Goal: Task Accomplishment & Management: Manage account settings

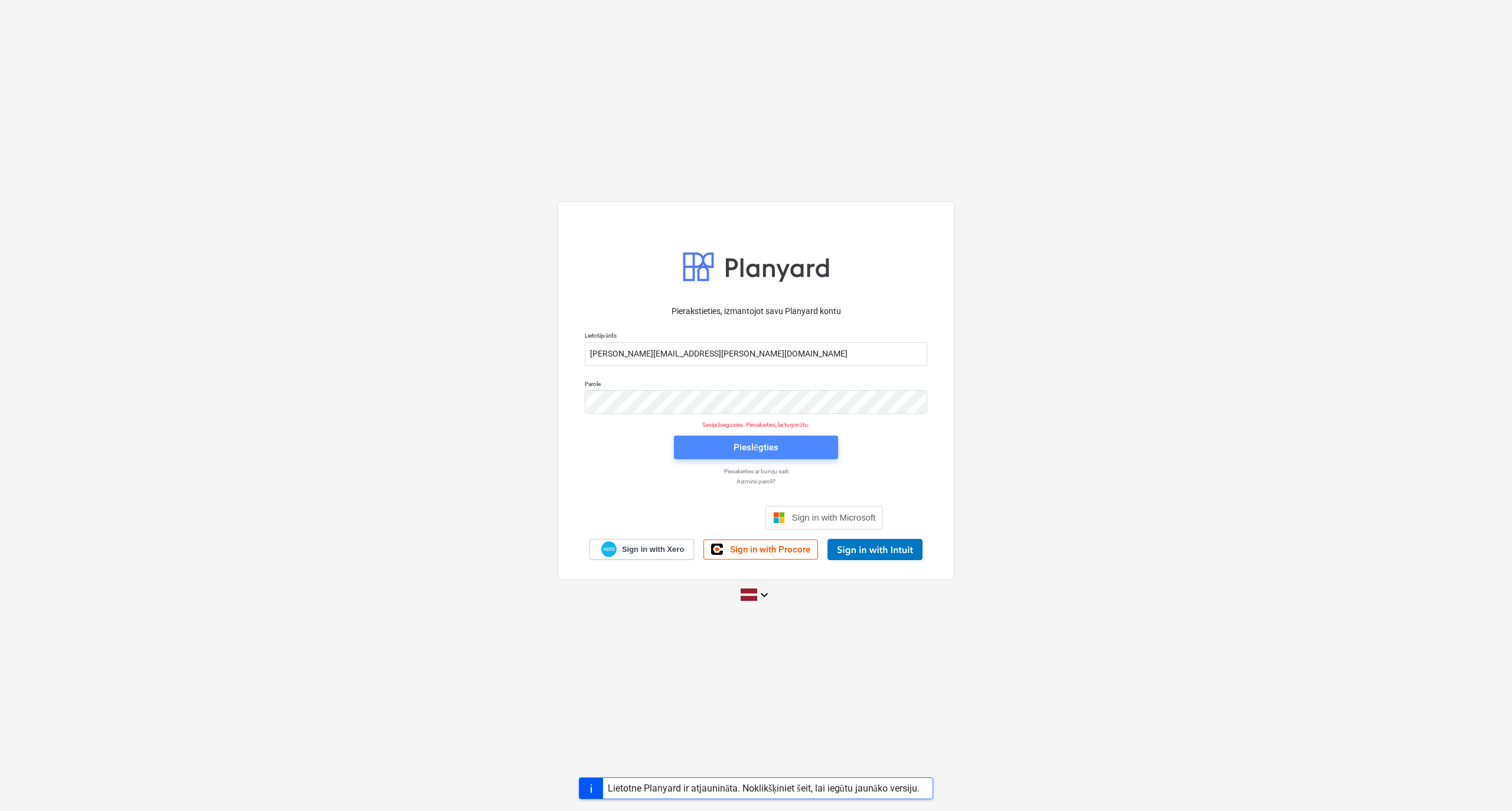
click at [795, 449] on span "Pieslēgties" at bounding box center [756, 447] width 136 height 15
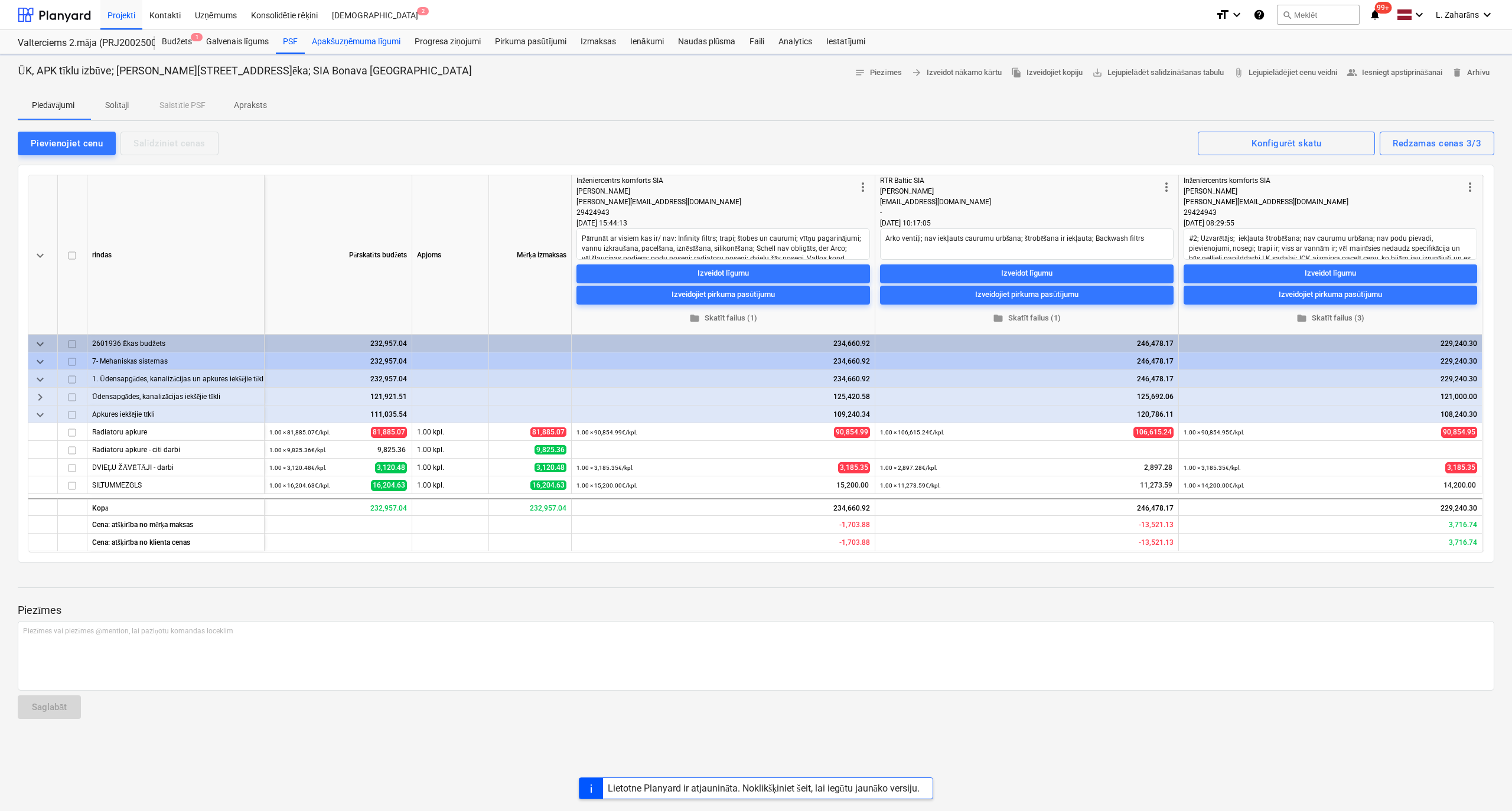
click at [341, 44] on div "Apakšuzņēmuma līgumi" at bounding box center [356, 41] width 103 height 24
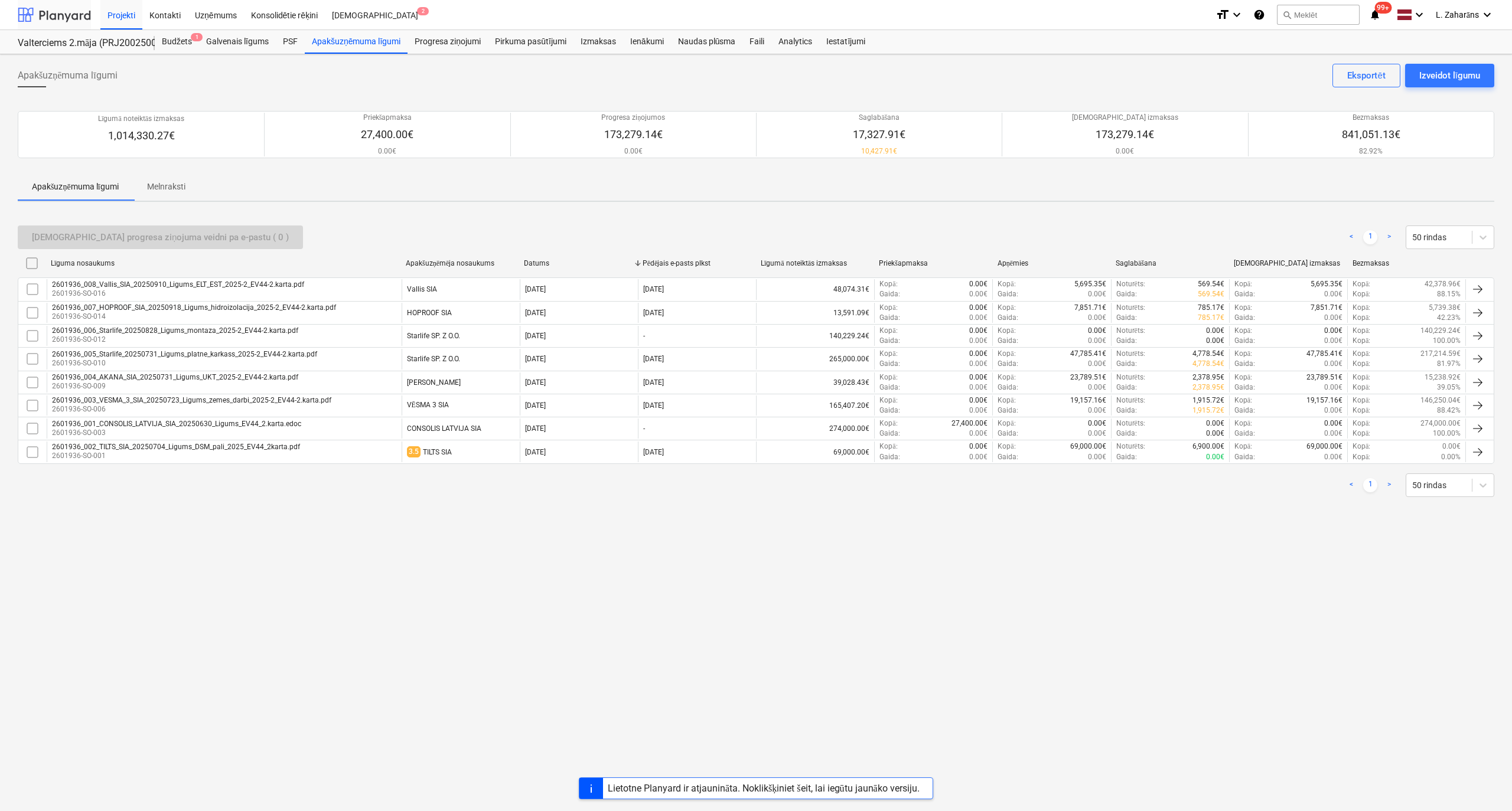
click at [58, 13] on div at bounding box center [54, 15] width 73 height 30
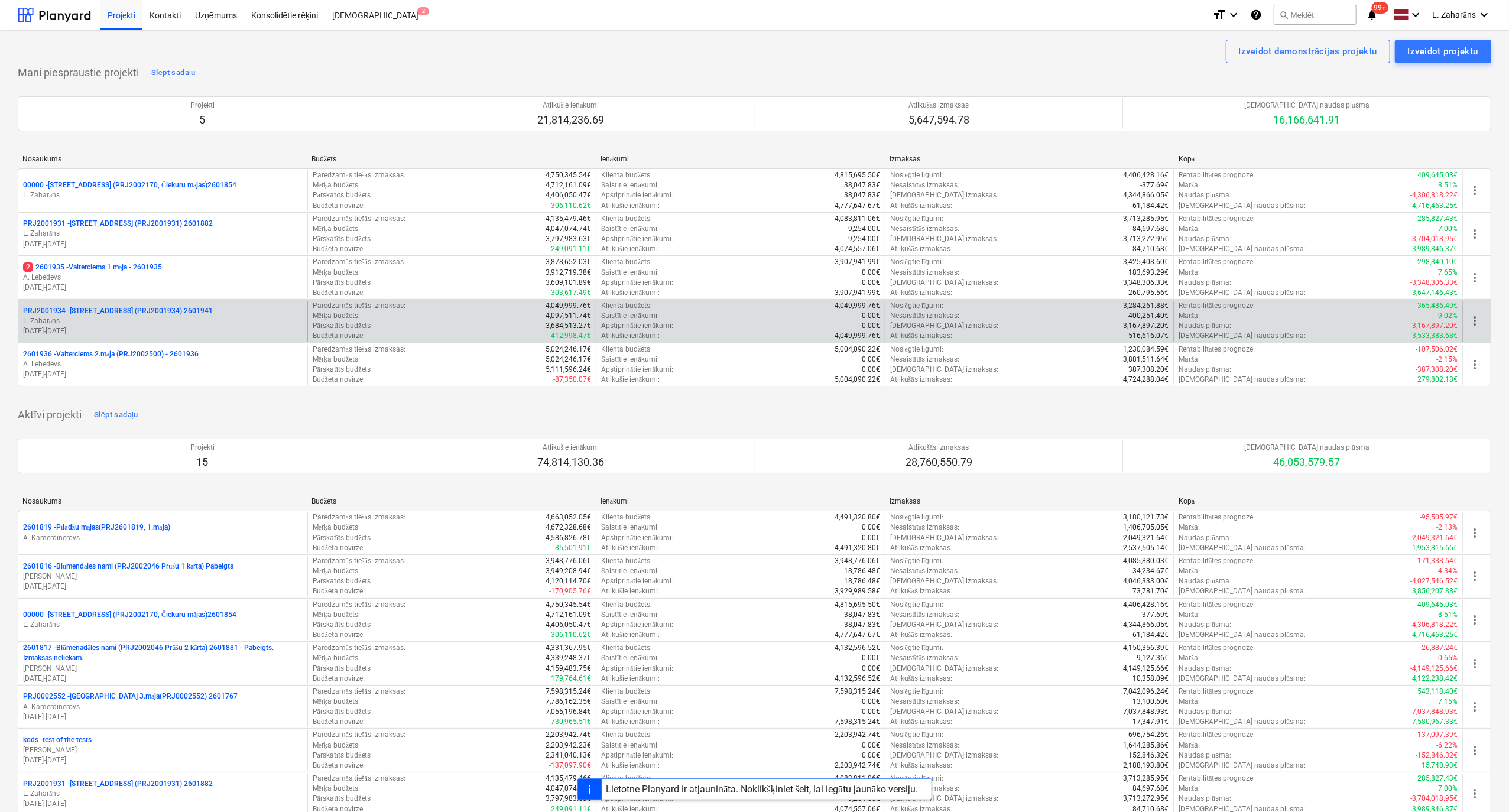
click at [105, 310] on p "PRJ2001934 - Mazā Robežu iela 1 (PRJ2001934) 2601941" at bounding box center [118, 310] width 190 height 10
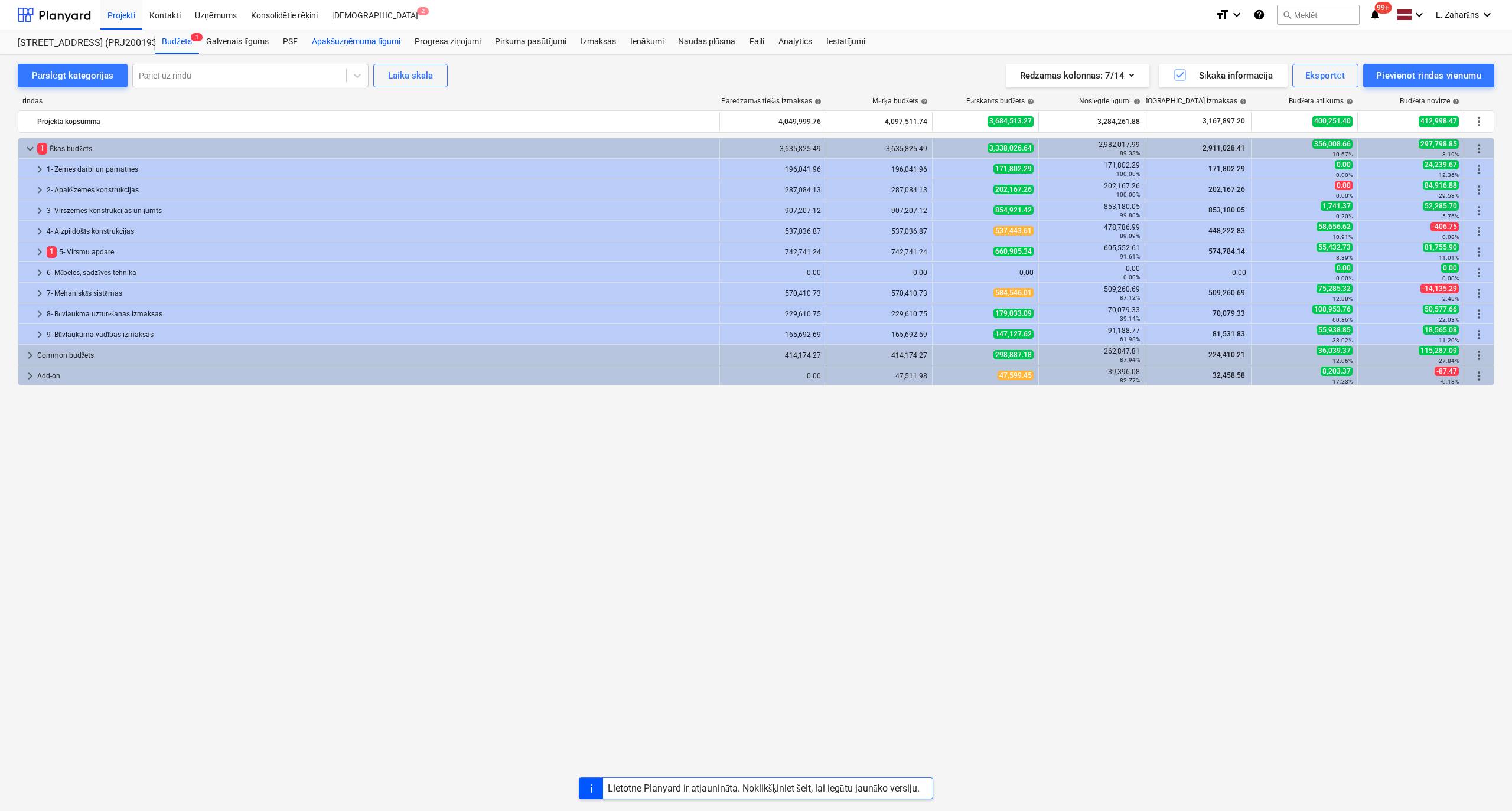
click at [324, 47] on div "Apakšuzņēmuma līgumi" at bounding box center [356, 41] width 103 height 24
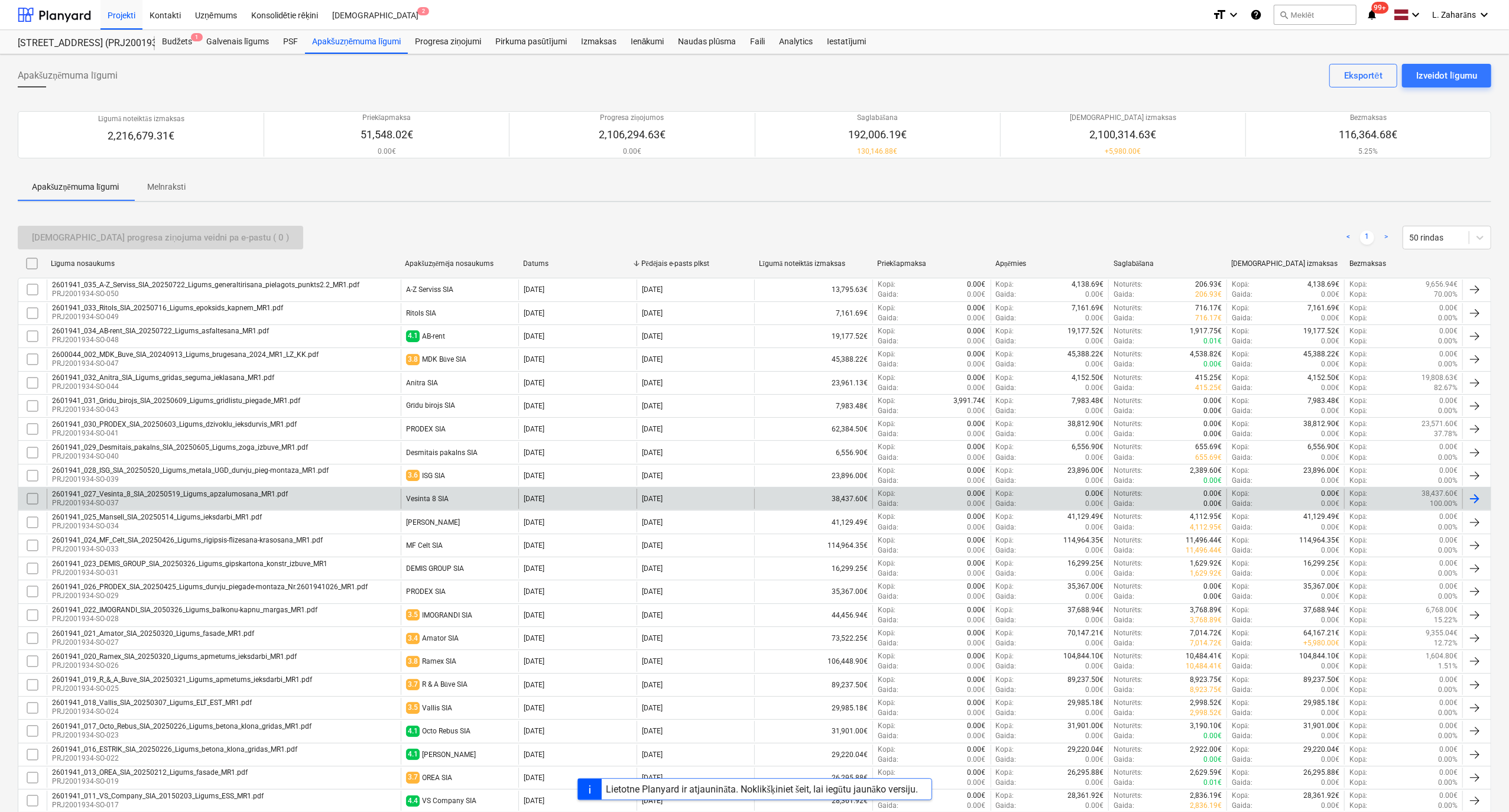
click at [188, 498] on div "2601941_027_Vesinta_8_SIA_20250519_Ligums_apzalumosana_MR1.pdf" at bounding box center [170, 494] width 236 height 8
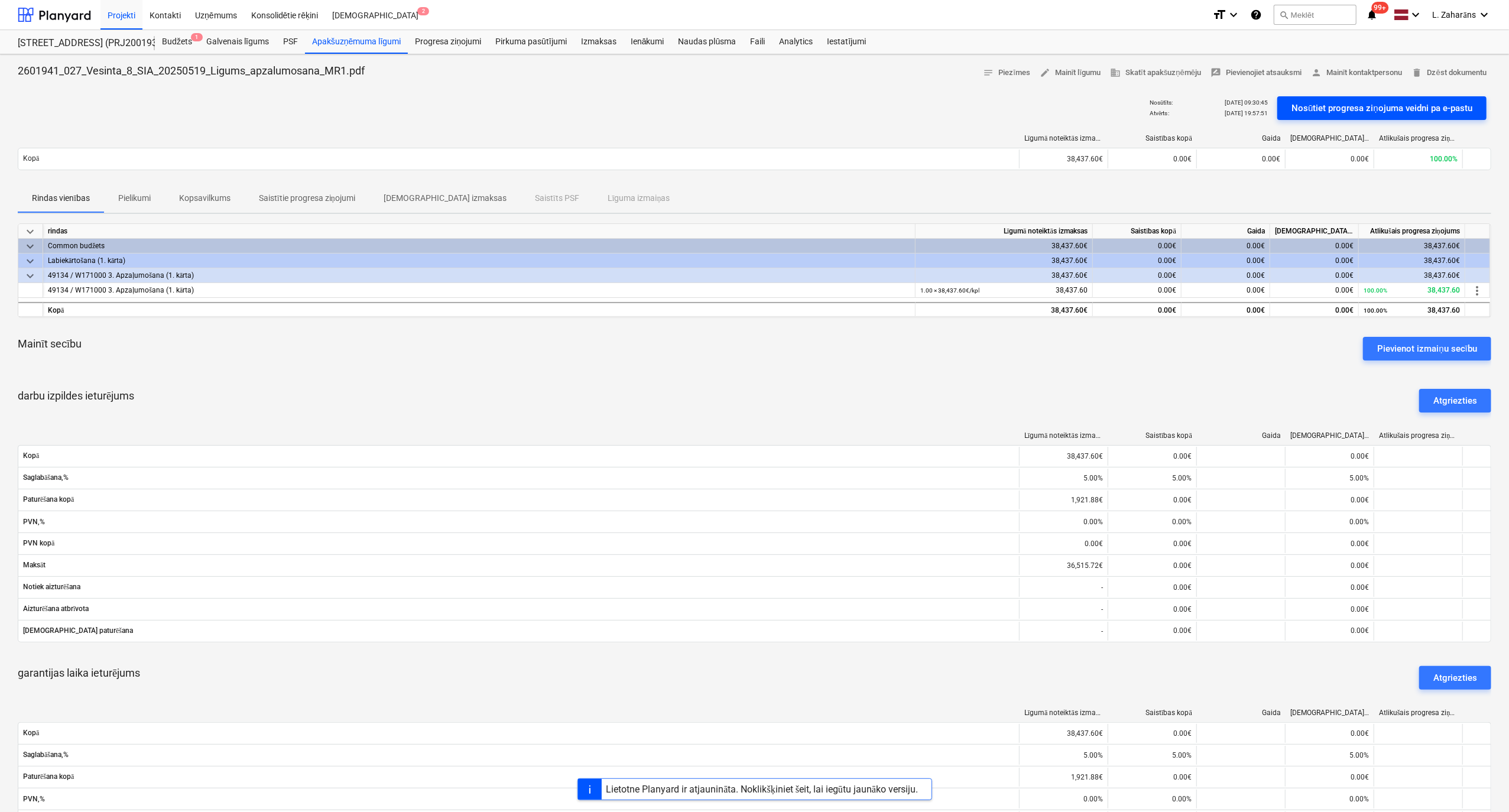
click at [1323, 110] on div "Nosūtiet progresa ziņojuma veidni pa e-pastu" at bounding box center [1382, 107] width 181 height 15
click at [449, 45] on div "Progresa ziņojumi 1" at bounding box center [447, 41] width 80 height 24
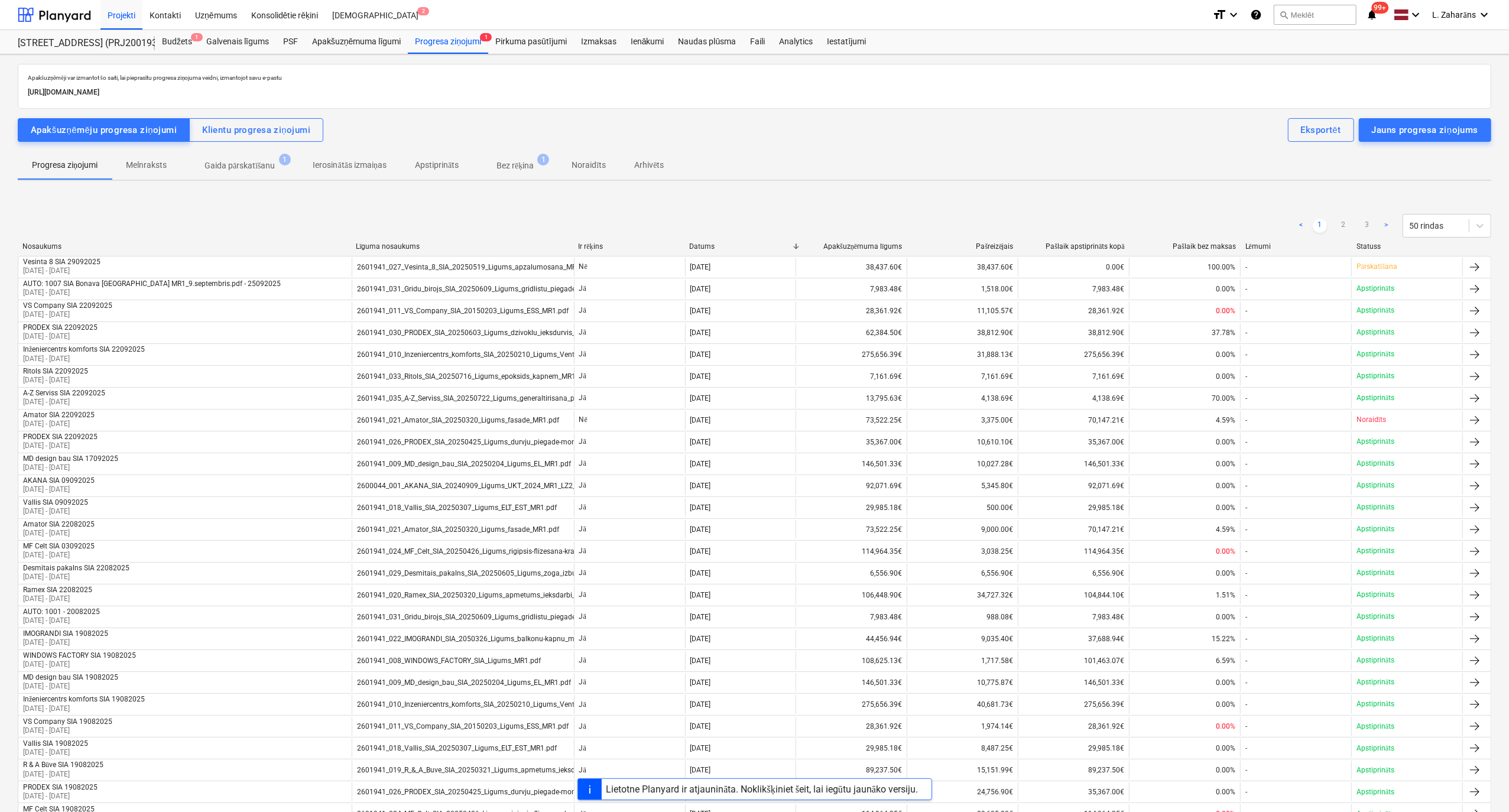
click at [246, 165] on p "Gaida pārskatīšanu" at bounding box center [240, 166] width 71 height 12
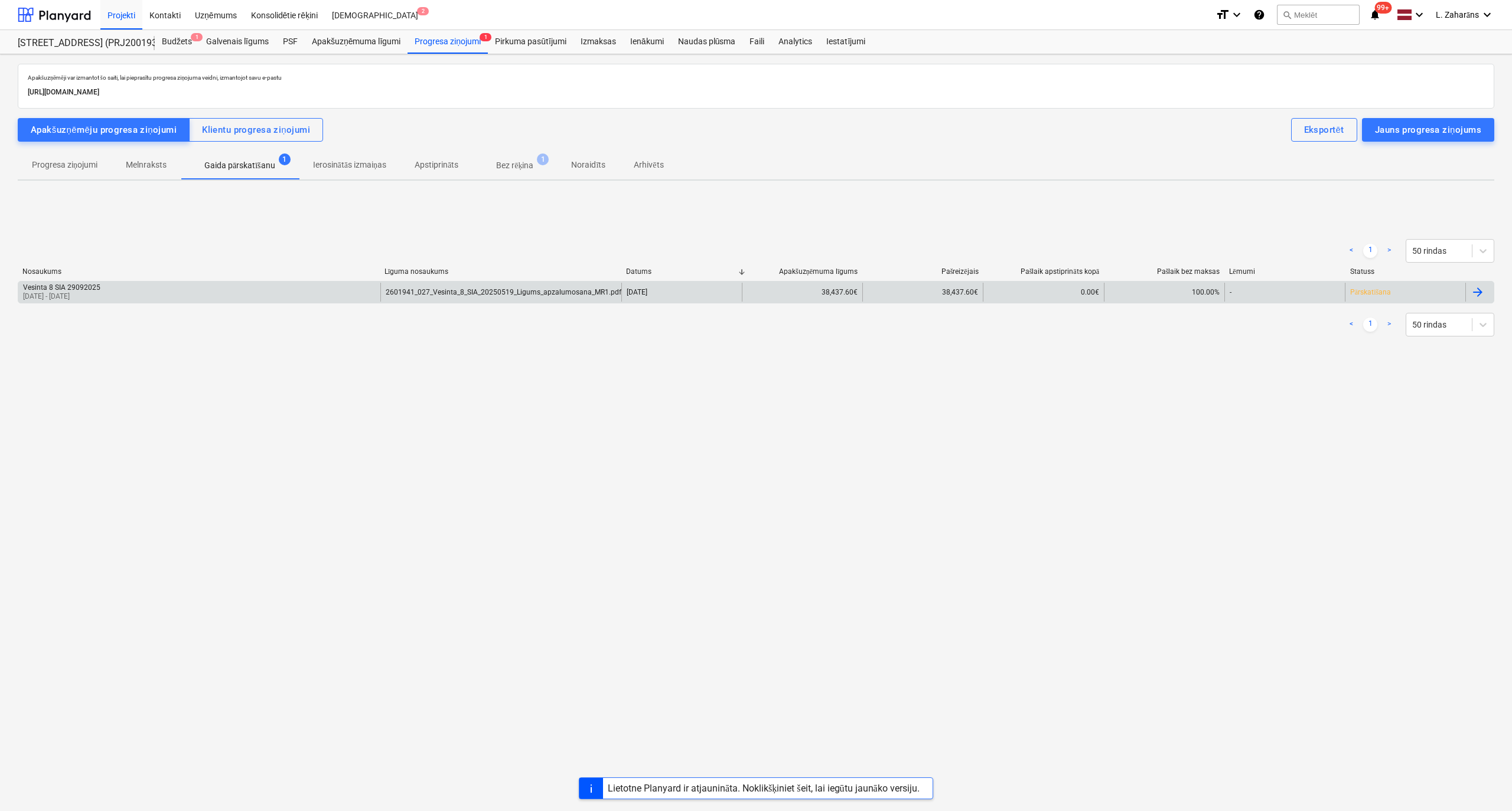
click at [206, 293] on div "Vesinta 8 SIA 29092025 01 Aug 2025 - 25 Sep 2025" at bounding box center [199, 292] width 362 height 19
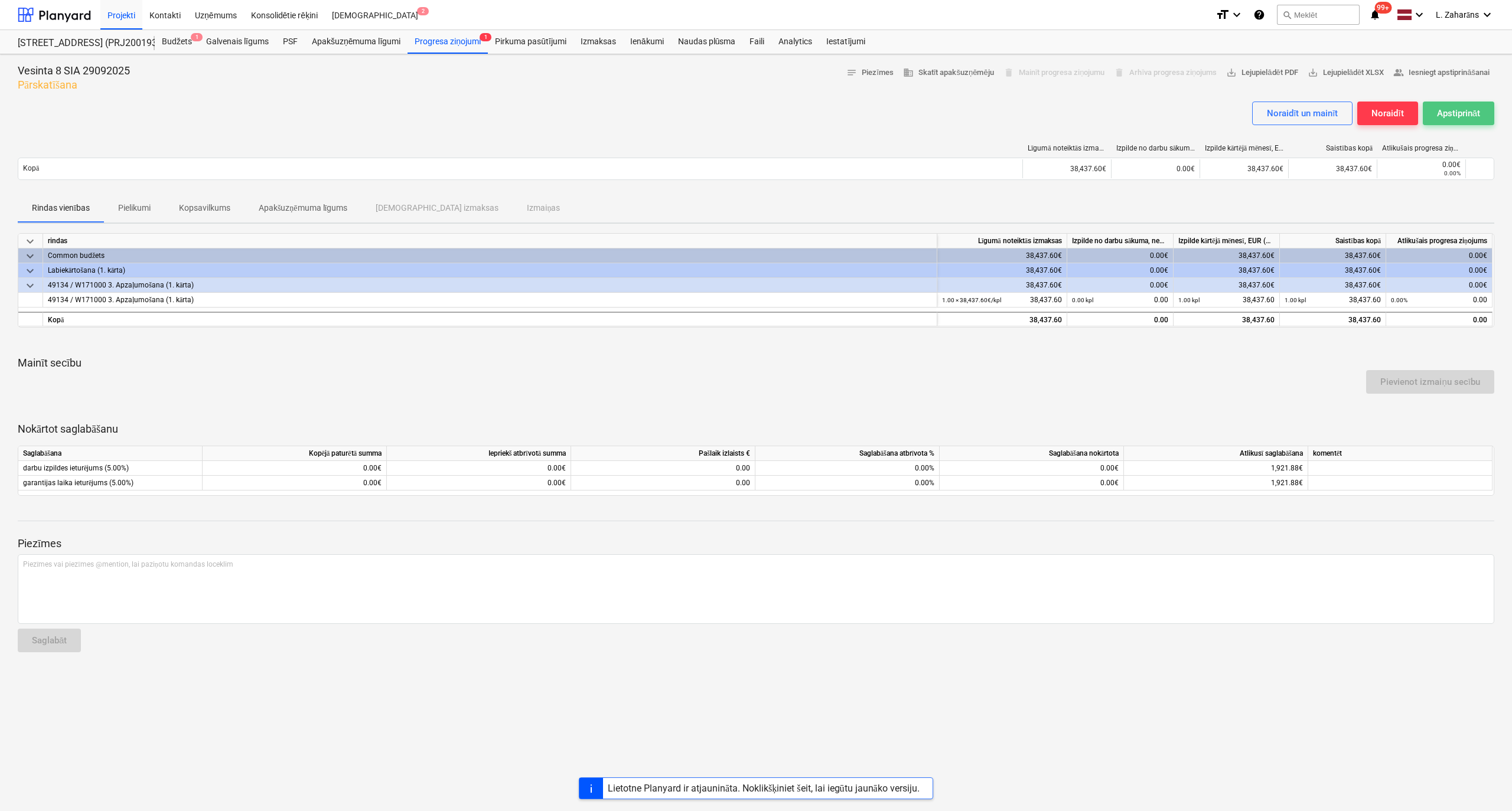
click at [1439, 116] on div "Apstiprināt" at bounding box center [1458, 112] width 43 height 15
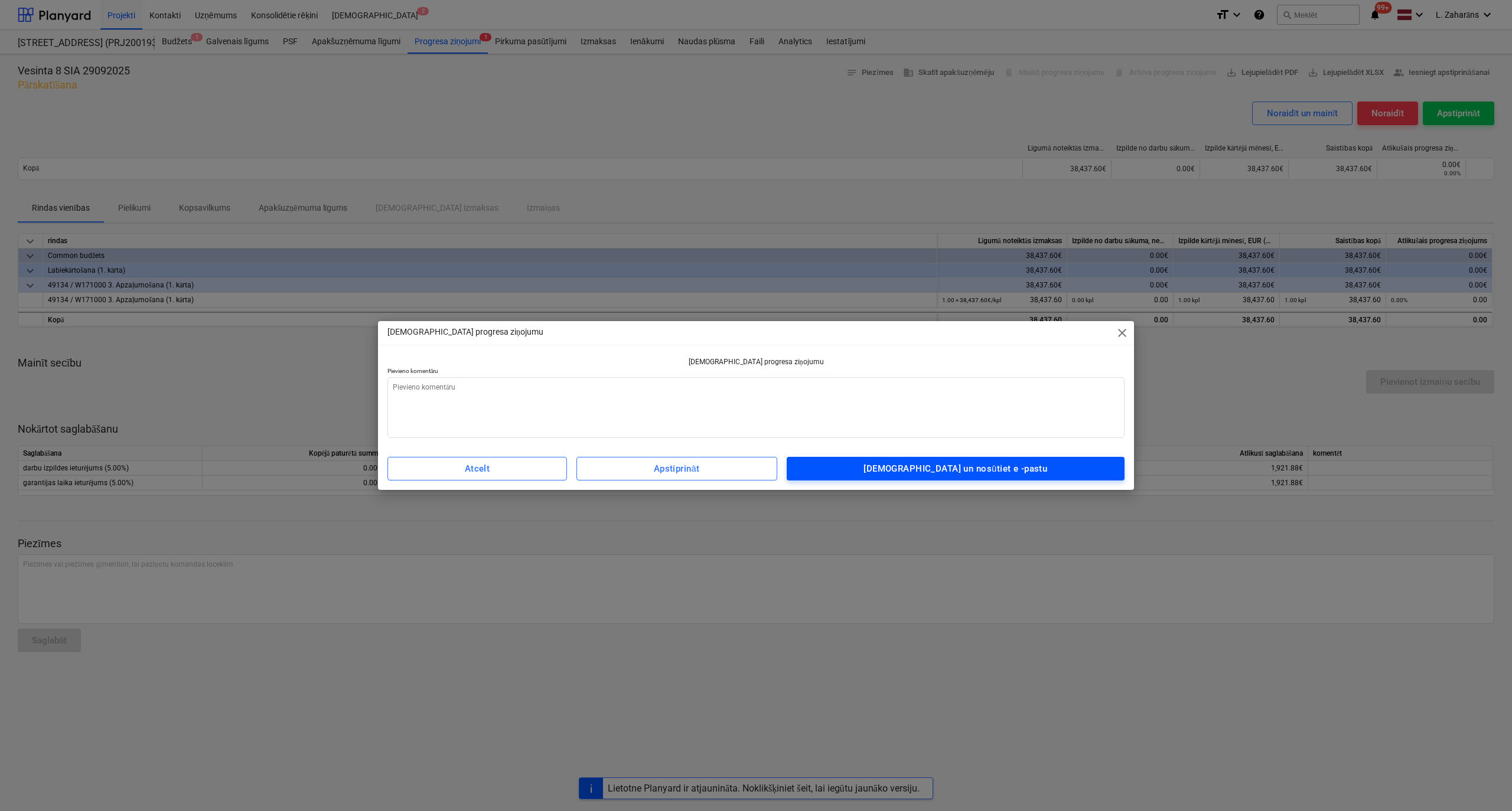
click at [960, 470] on div "Apstipriniet un nosūtiet e -pastu" at bounding box center [954, 468] width 184 height 15
type textarea "x"
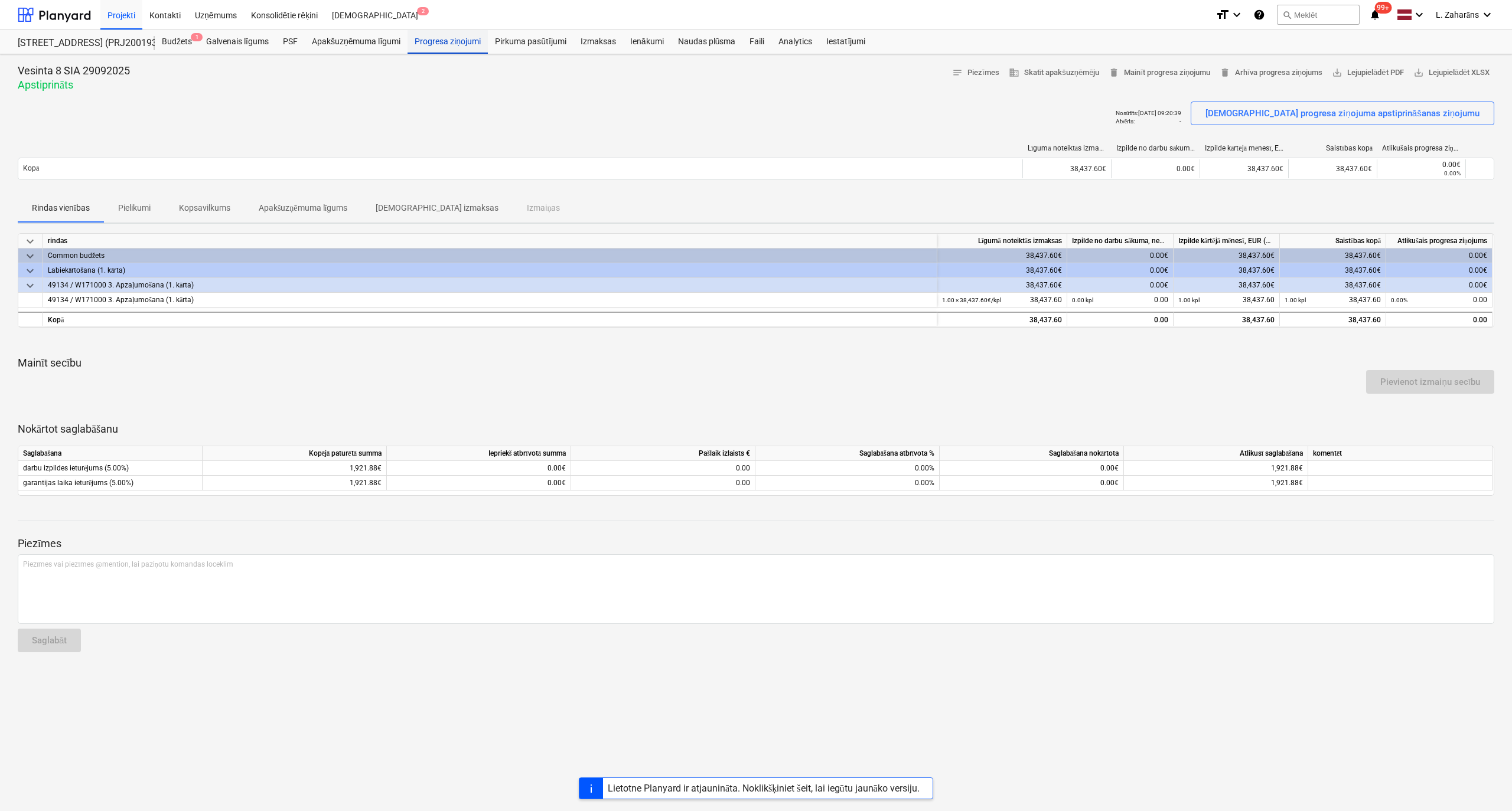
click at [452, 44] on div "Progresa ziņojumi" at bounding box center [447, 41] width 80 height 24
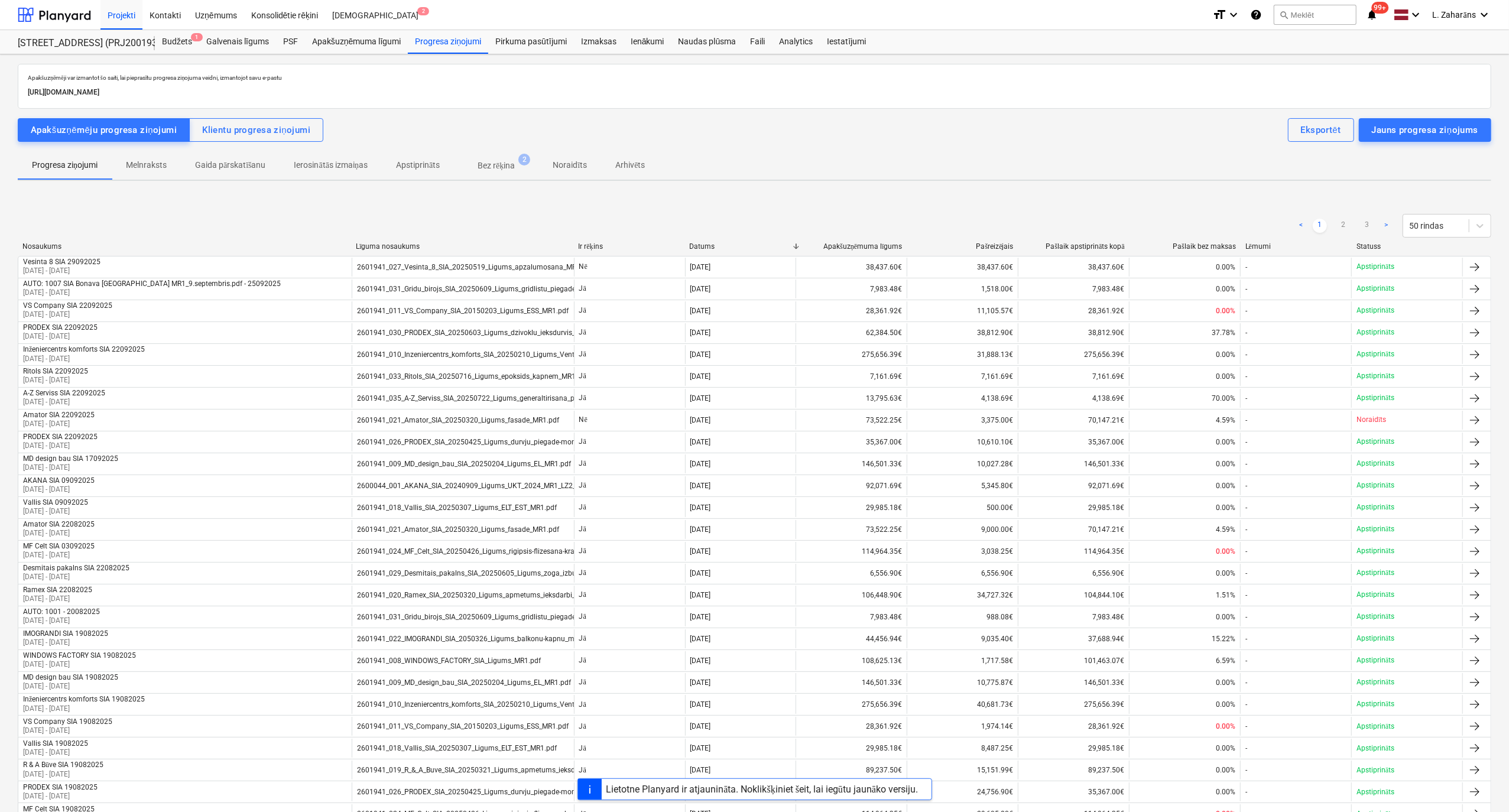
click at [501, 165] on p "Bez rēķina" at bounding box center [496, 166] width 37 height 12
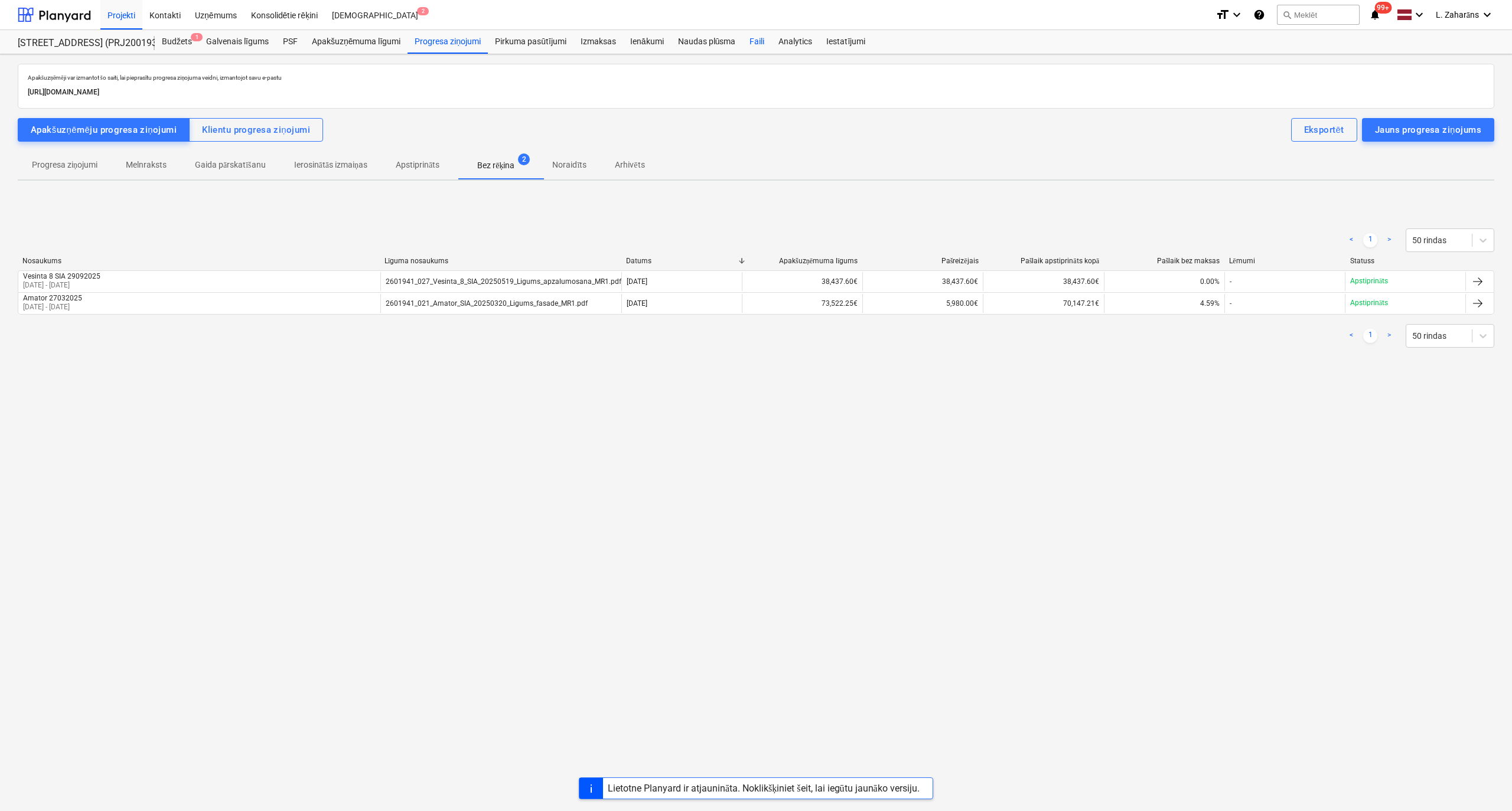
click at [760, 41] on div "Faili" at bounding box center [756, 41] width 29 height 24
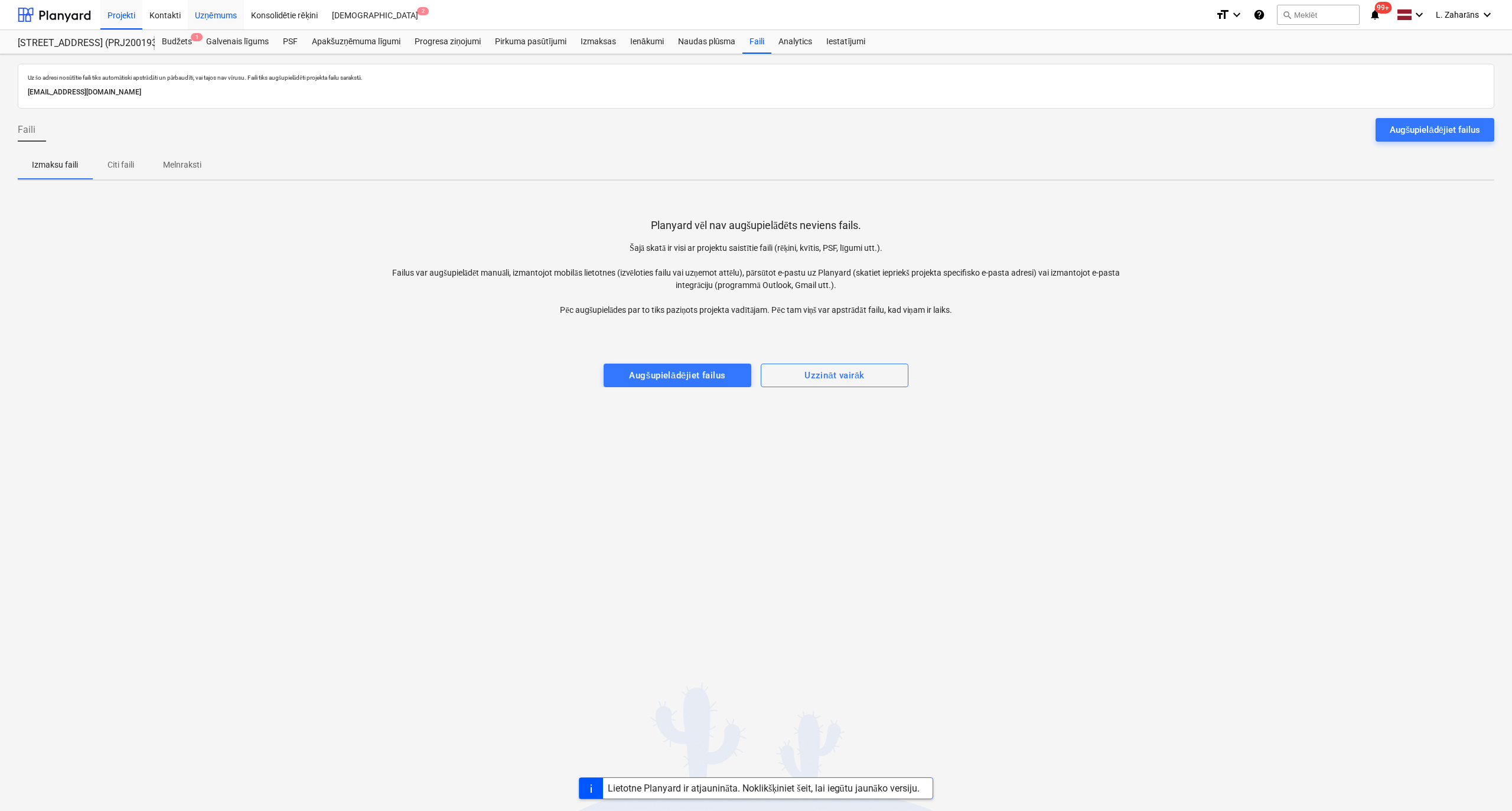
drag, startPoint x: 163, startPoint y: 17, endPoint x: 205, endPoint y: 25, distance: 42.8
click at [163, 17] on div "Kontakti" at bounding box center [165, 14] width 46 height 30
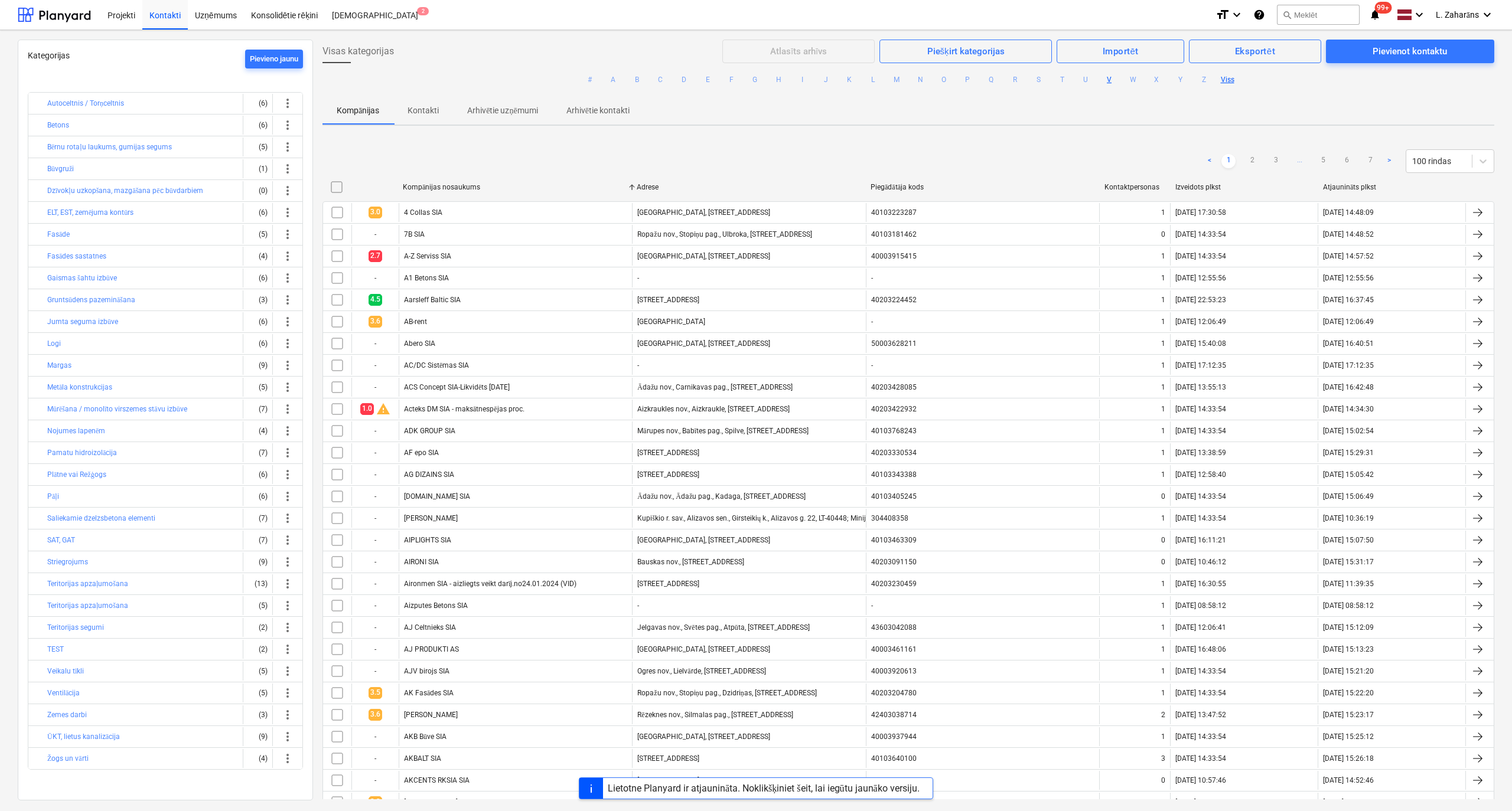
click at [1106, 80] on button "V" at bounding box center [1109, 80] width 14 height 14
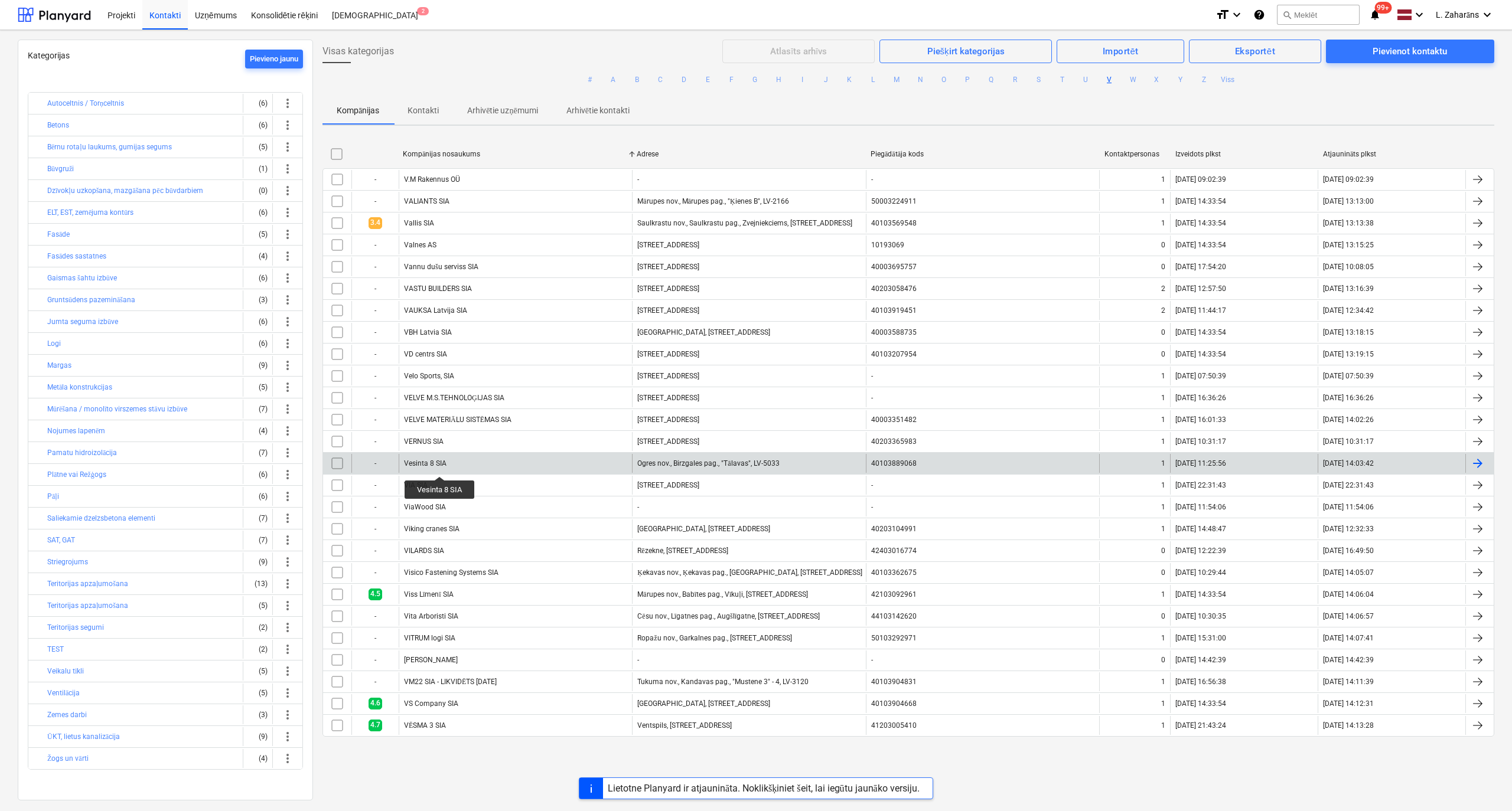
click at [437, 466] on div "Vesinta 8 SIA" at bounding box center [425, 463] width 42 height 8
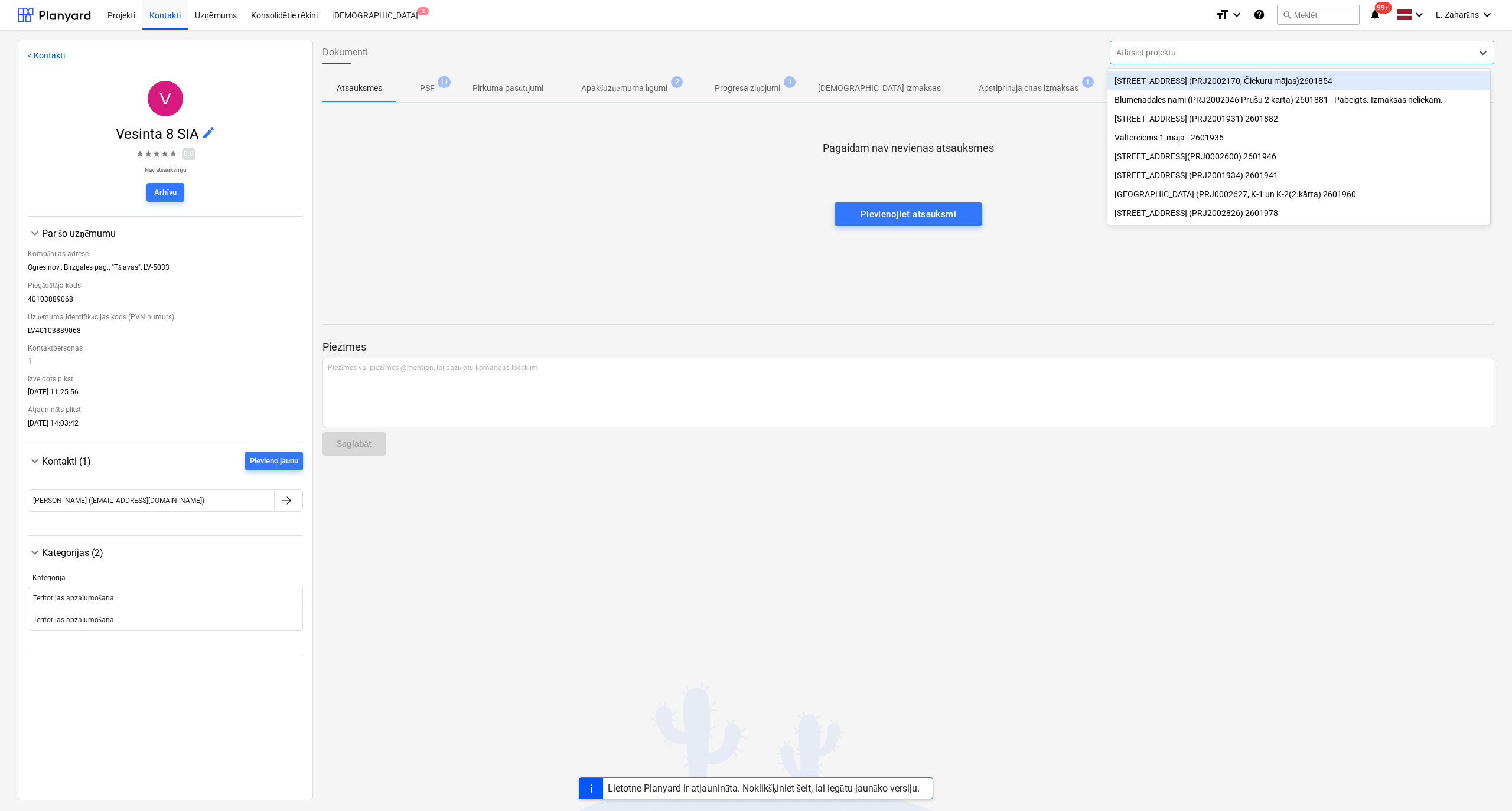
click at [1154, 47] on div at bounding box center [1291, 52] width 349 height 11
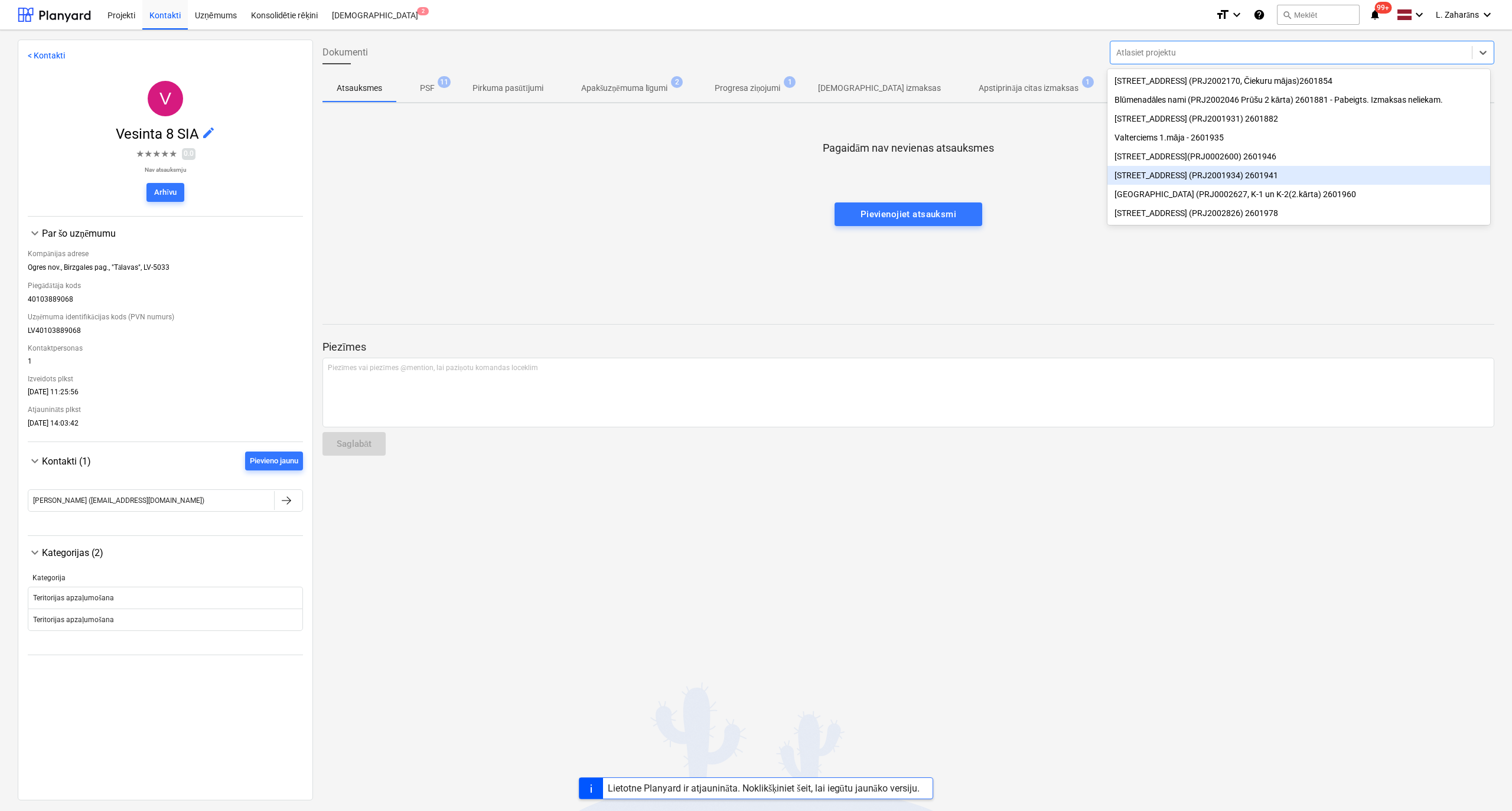
drag, startPoint x: 1184, startPoint y: 176, endPoint x: 1186, endPoint y: 183, distance: 7.3
click at [1186, 177] on div "Mazā Robežu iela 1 (PRJ2001934) 2601941" at bounding box center [1299, 176] width 383 height 19
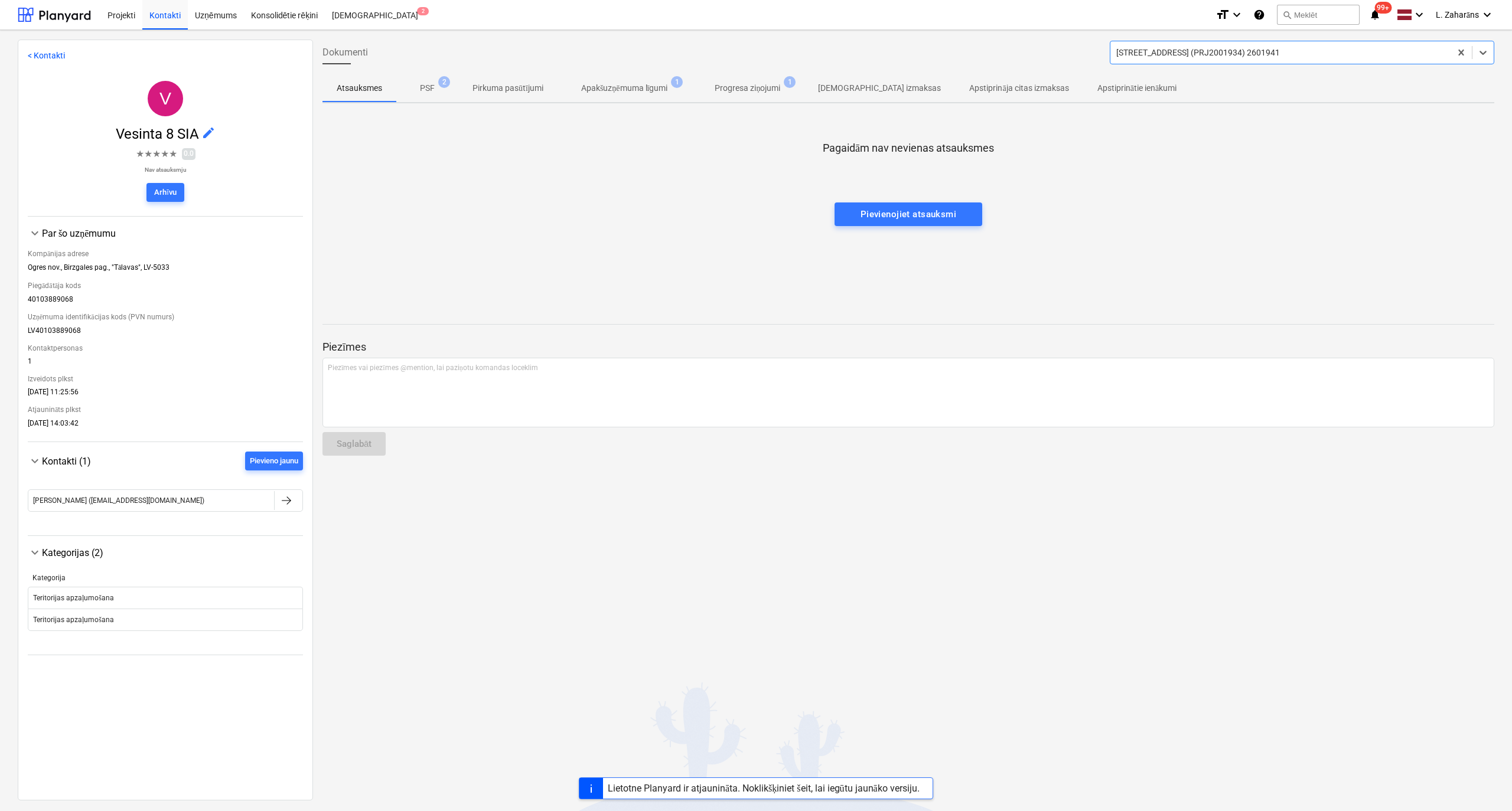
click at [1207, 59] on div "Mazā Robežu iela 1 (PRJ2001934) 2601941" at bounding box center [1279, 52] width 340 height 17
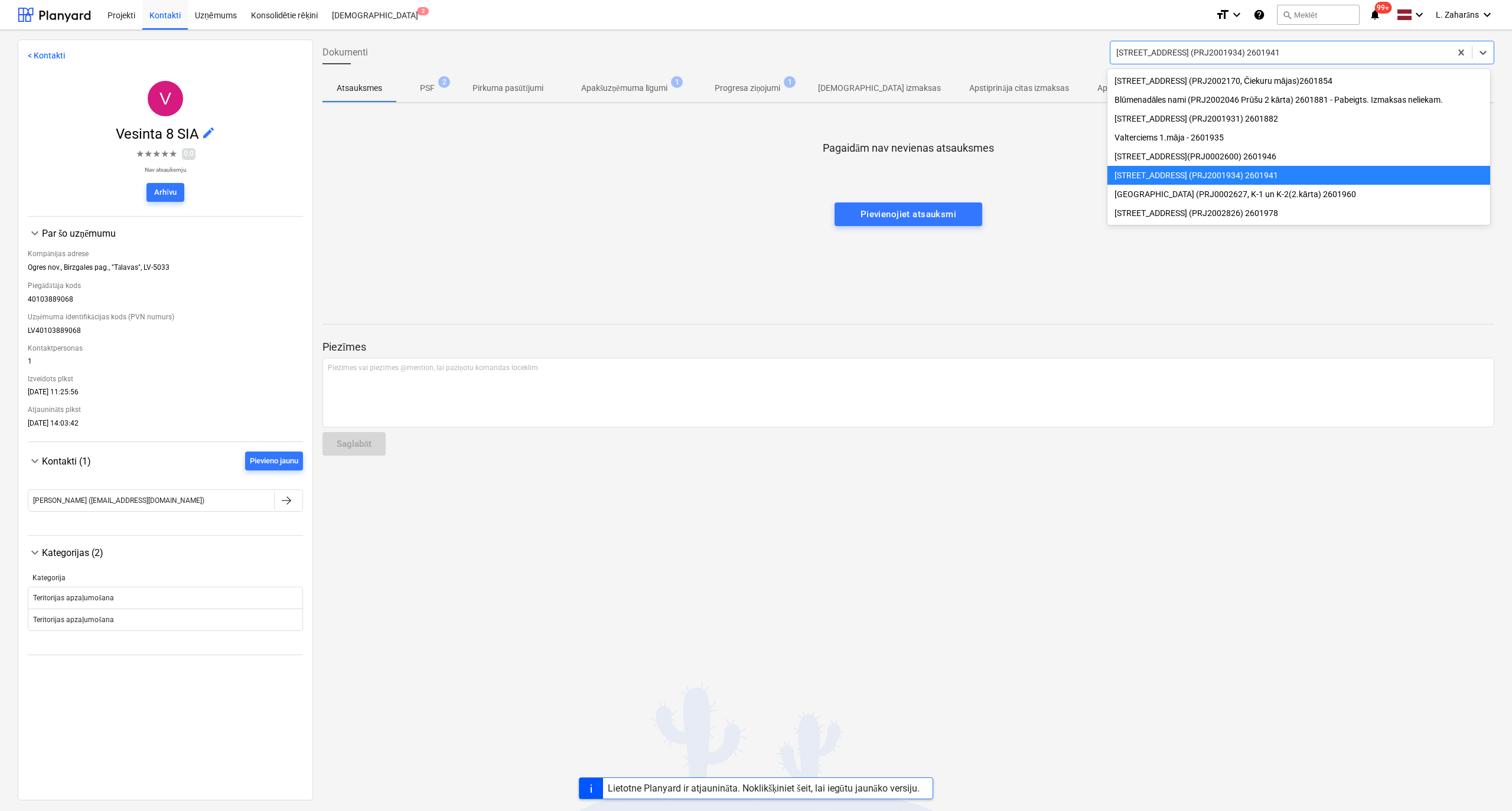
click at [1172, 180] on div "Mazā Robežu iela 1 (PRJ2001934) 2601941" at bounding box center [1299, 176] width 383 height 19
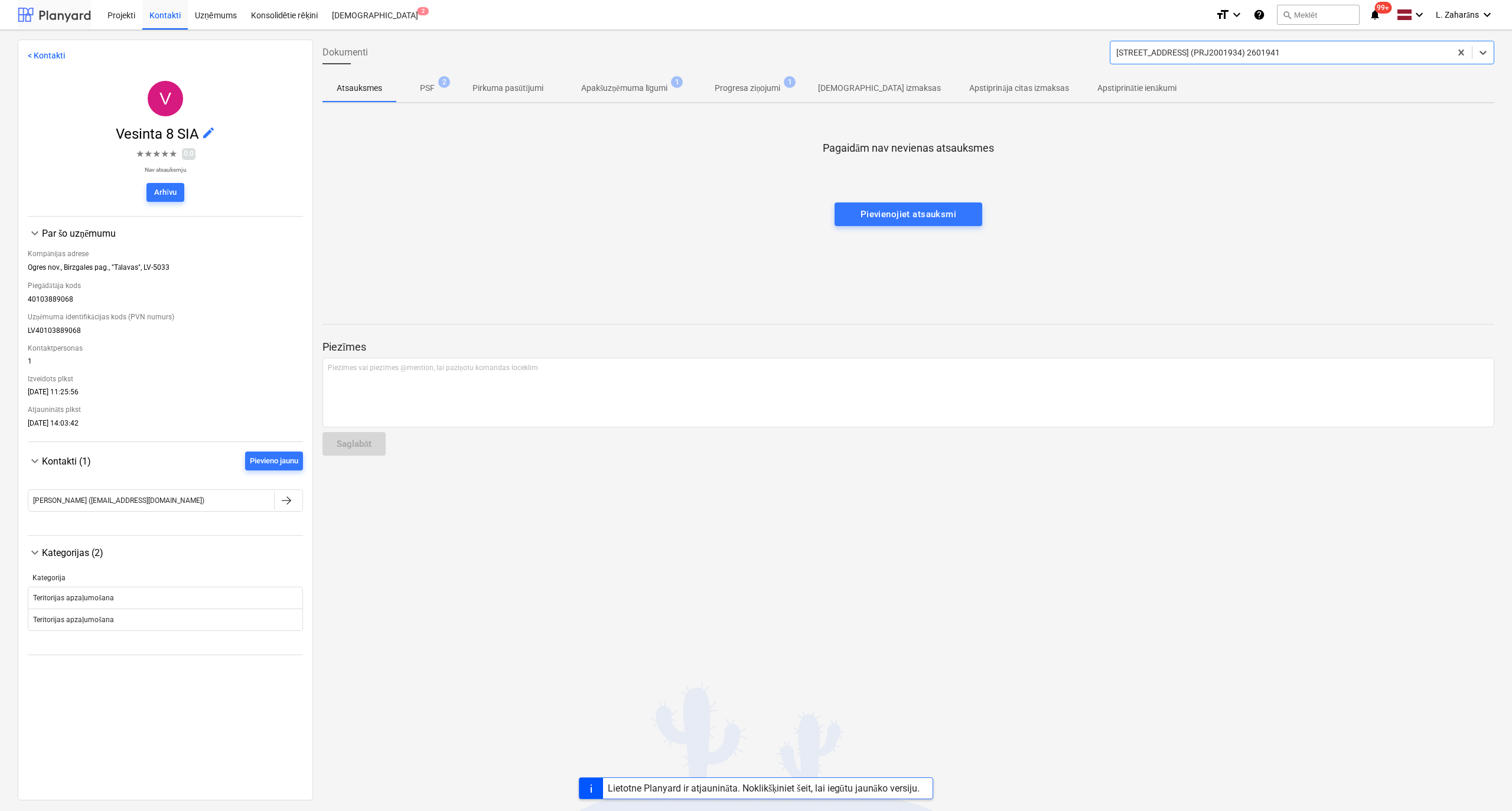
click at [64, 15] on div at bounding box center [54, 15] width 73 height 30
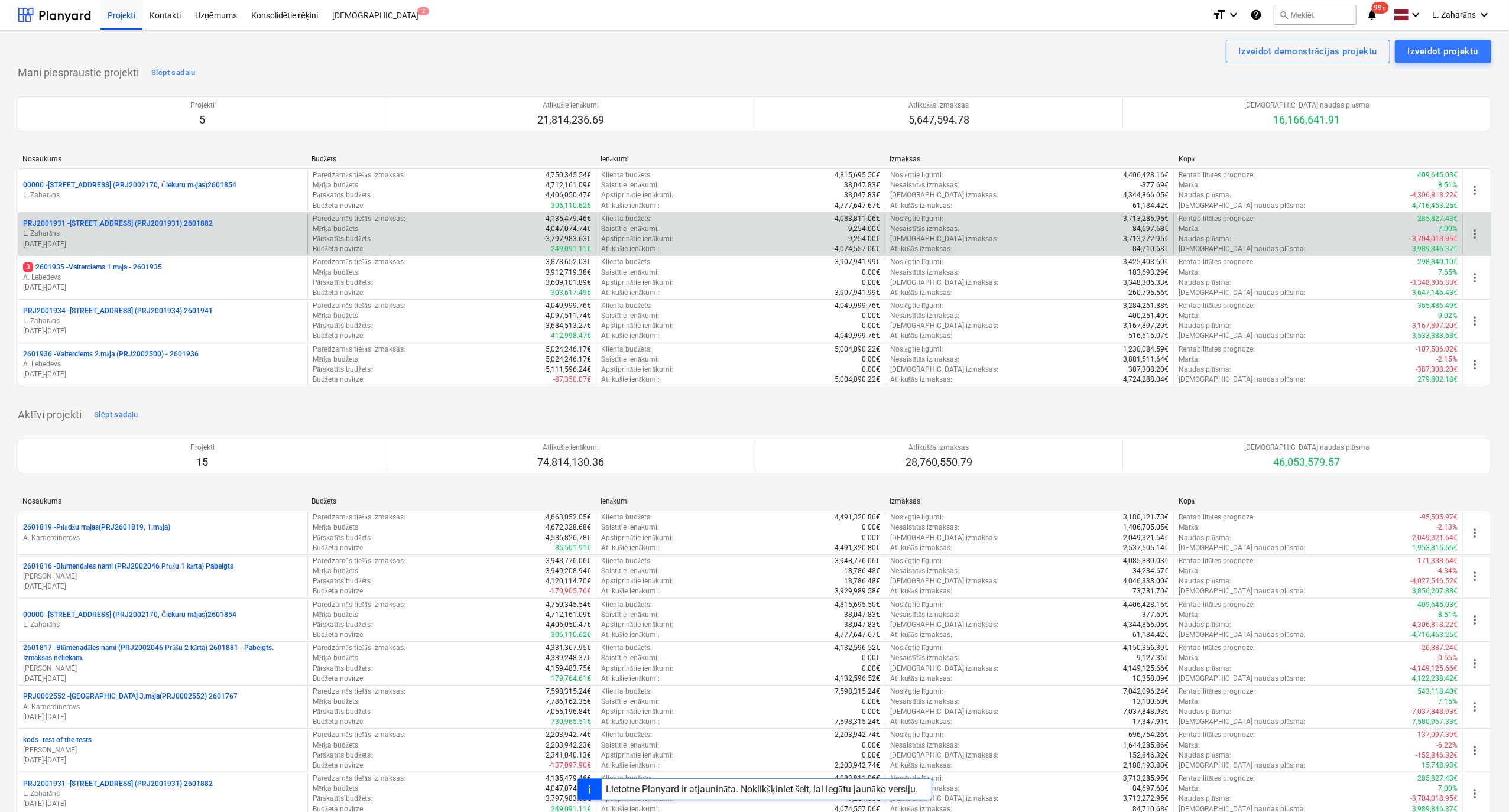
click at [92, 225] on p "PRJ2001931 - Mazā Robežu iela 2 (PRJ2001931) 2601882" at bounding box center [118, 223] width 190 height 10
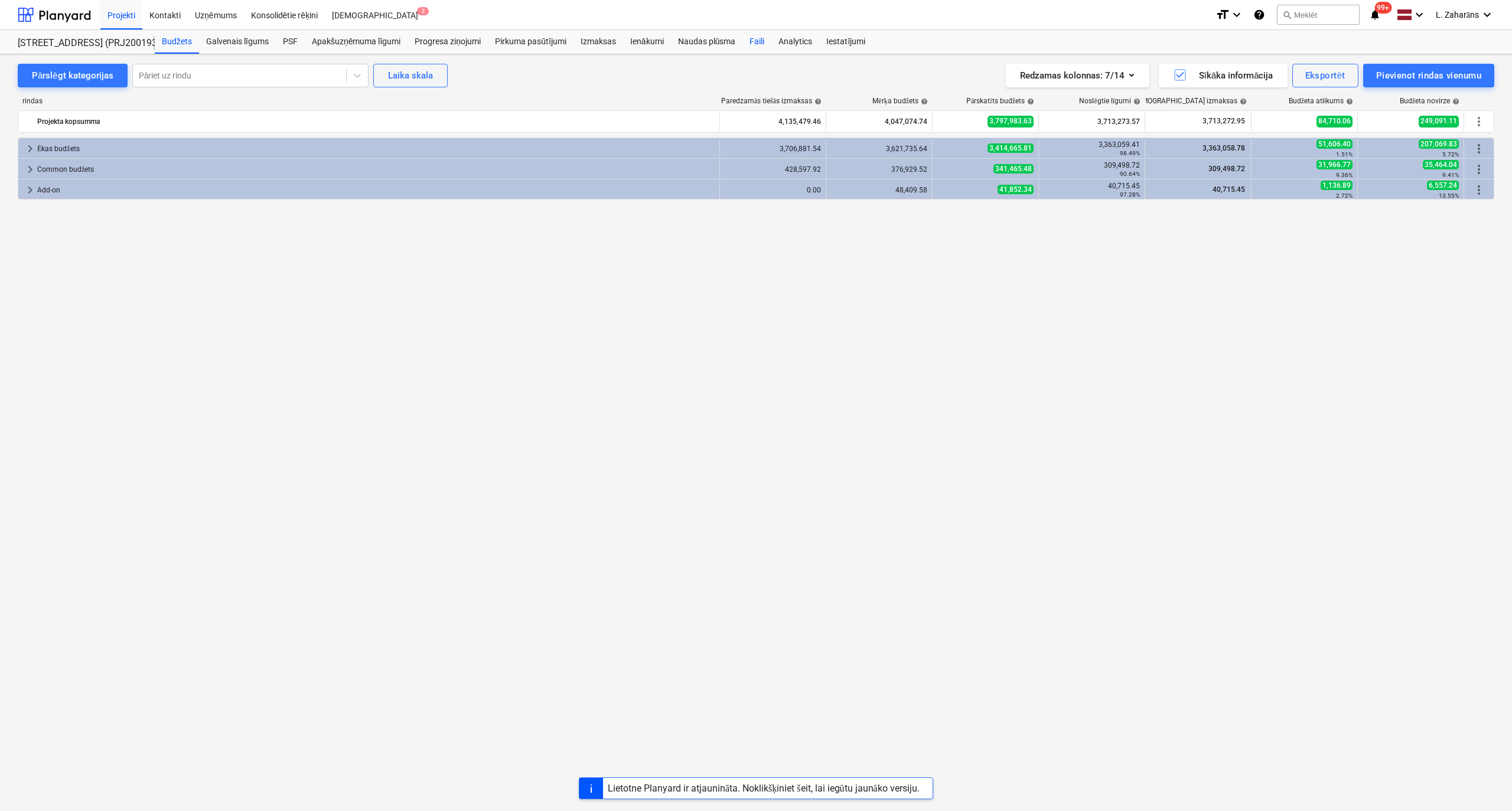
click at [752, 44] on div "Faili" at bounding box center [756, 41] width 29 height 24
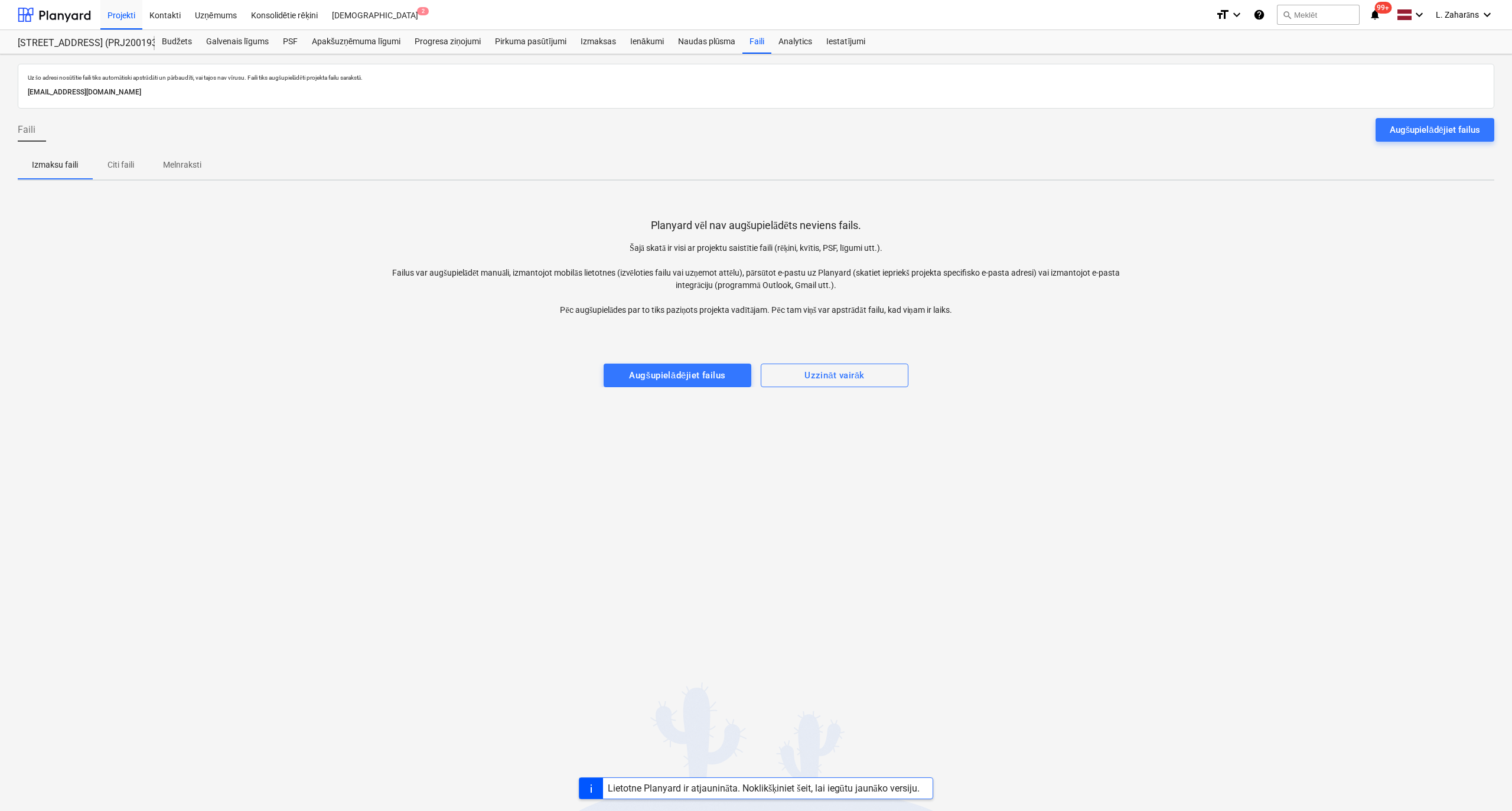
drag, startPoint x: 1397, startPoint y: 133, endPoint x: 1365, endPoint y: 145, distance: 34.2
click at [1396, 133] on div "Augšupielādējiet failus" at bounding box center [1435, 129] width 90 height 15
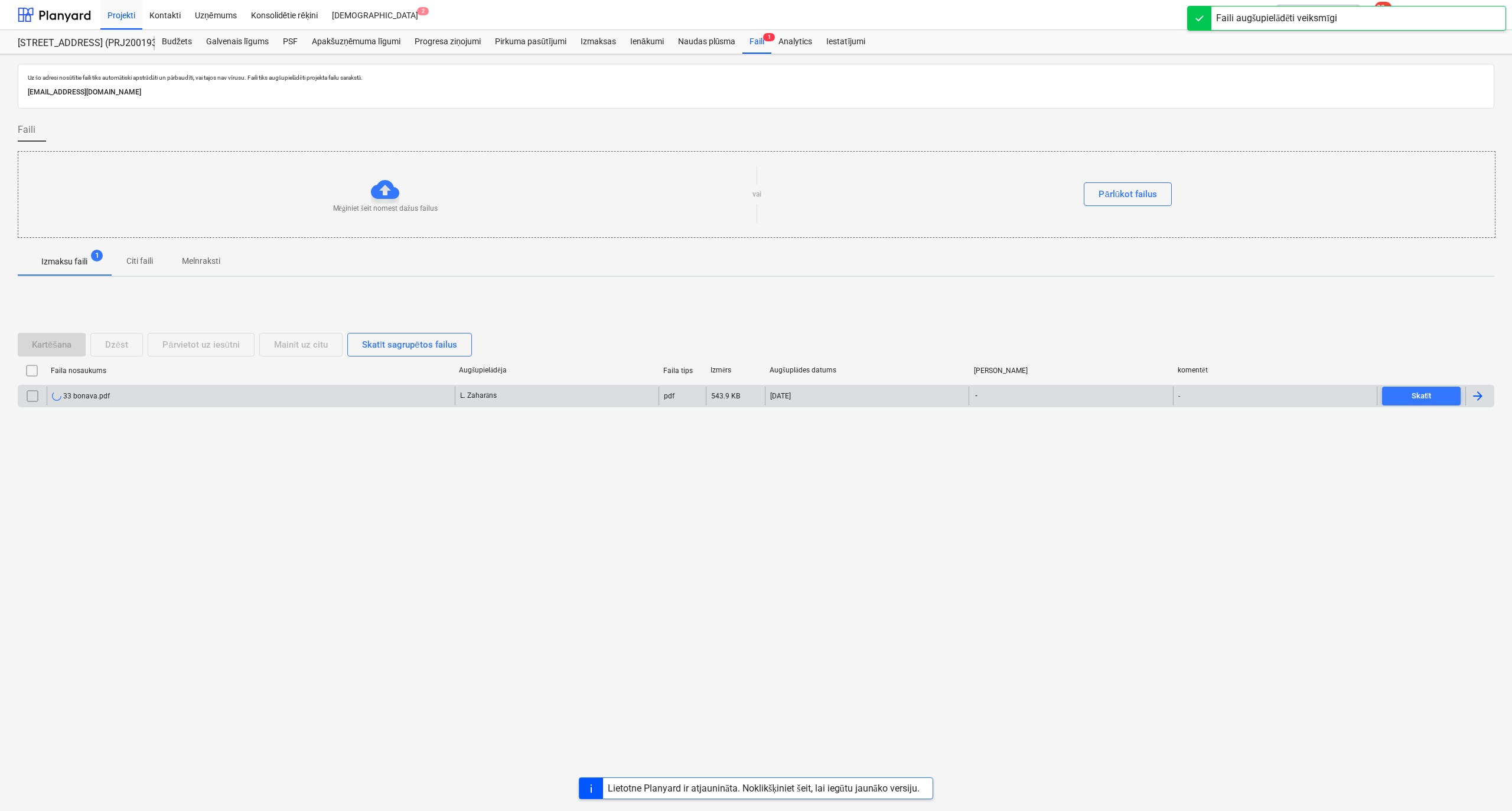
click at [567, 405] on div "L. Zaharāns" at bounding box center [557, 397] width 204 height 19
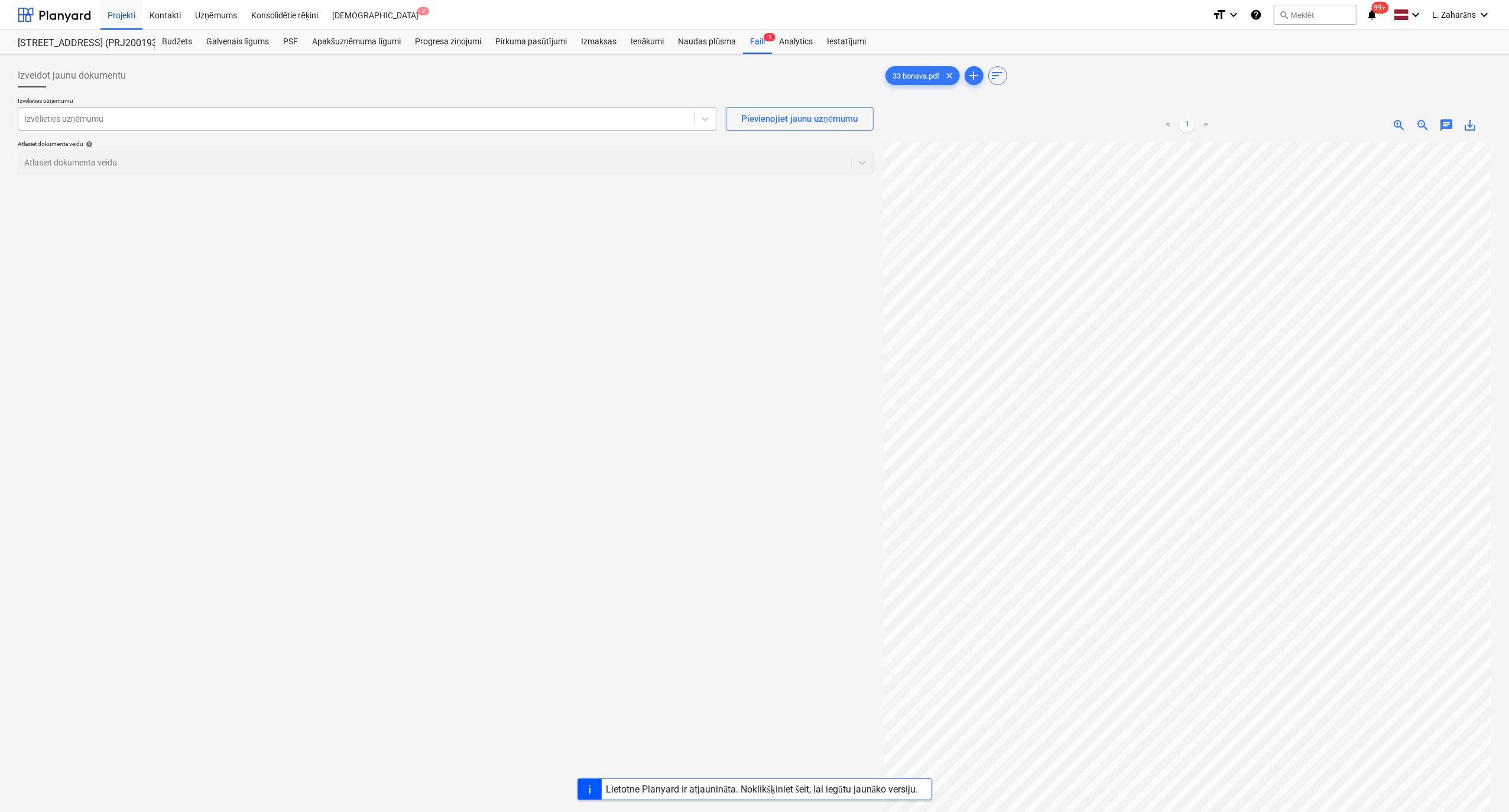
click at [441, 119] on div at bounding box center [356, 118] width 664 height 11
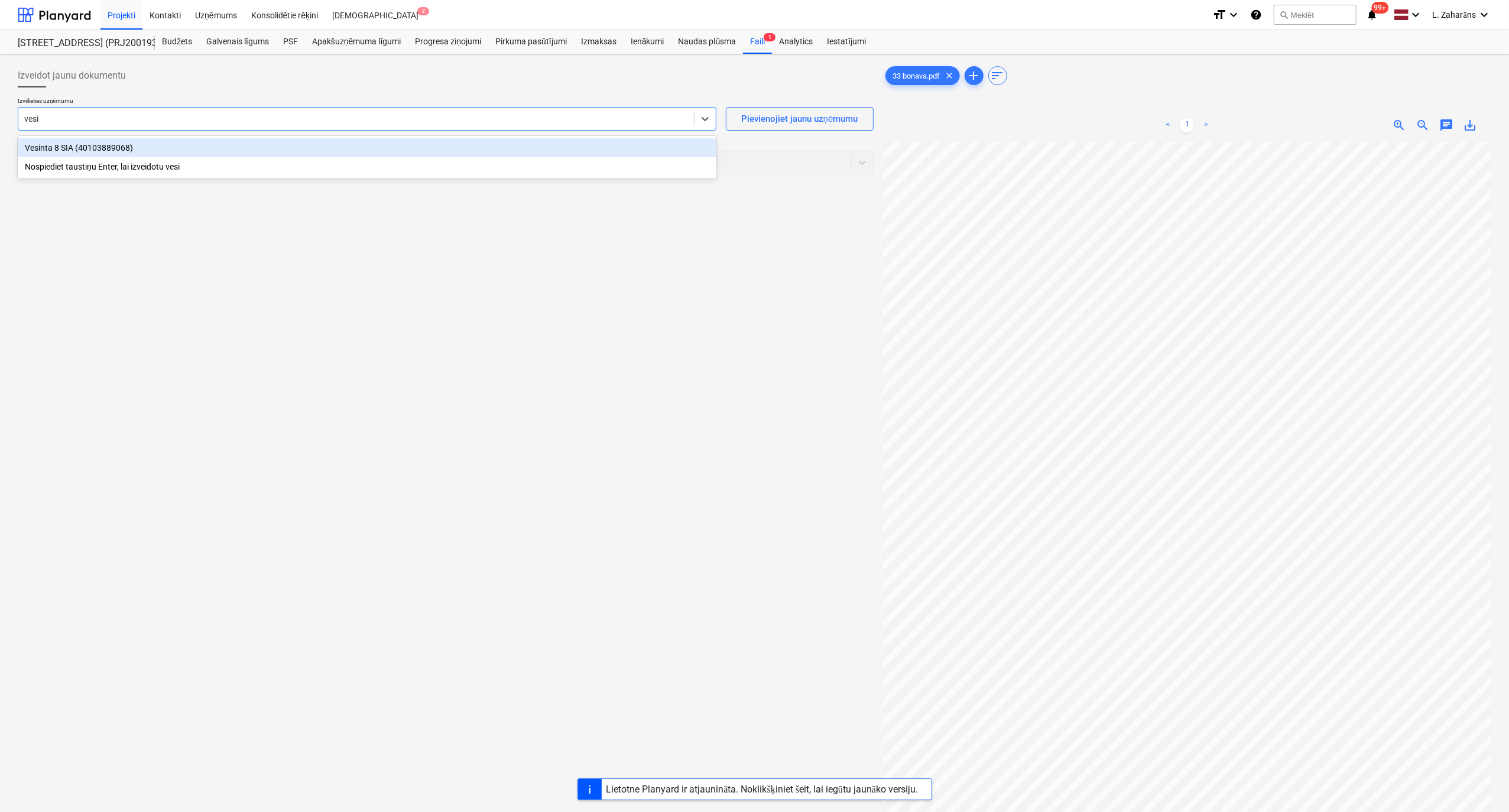
type input "vesin"
click at [317, 136] on div "Vesinta 8 SIA (40103889068) Nospiediet taustiņu Enter, lai izveidotu vesin" at bounding box center [366, 157] width 699 height 42
click at [315, 149] on div "Vesinta 8 SIA (40103889068)" at bounding box center [366, 148] width 699 height 19
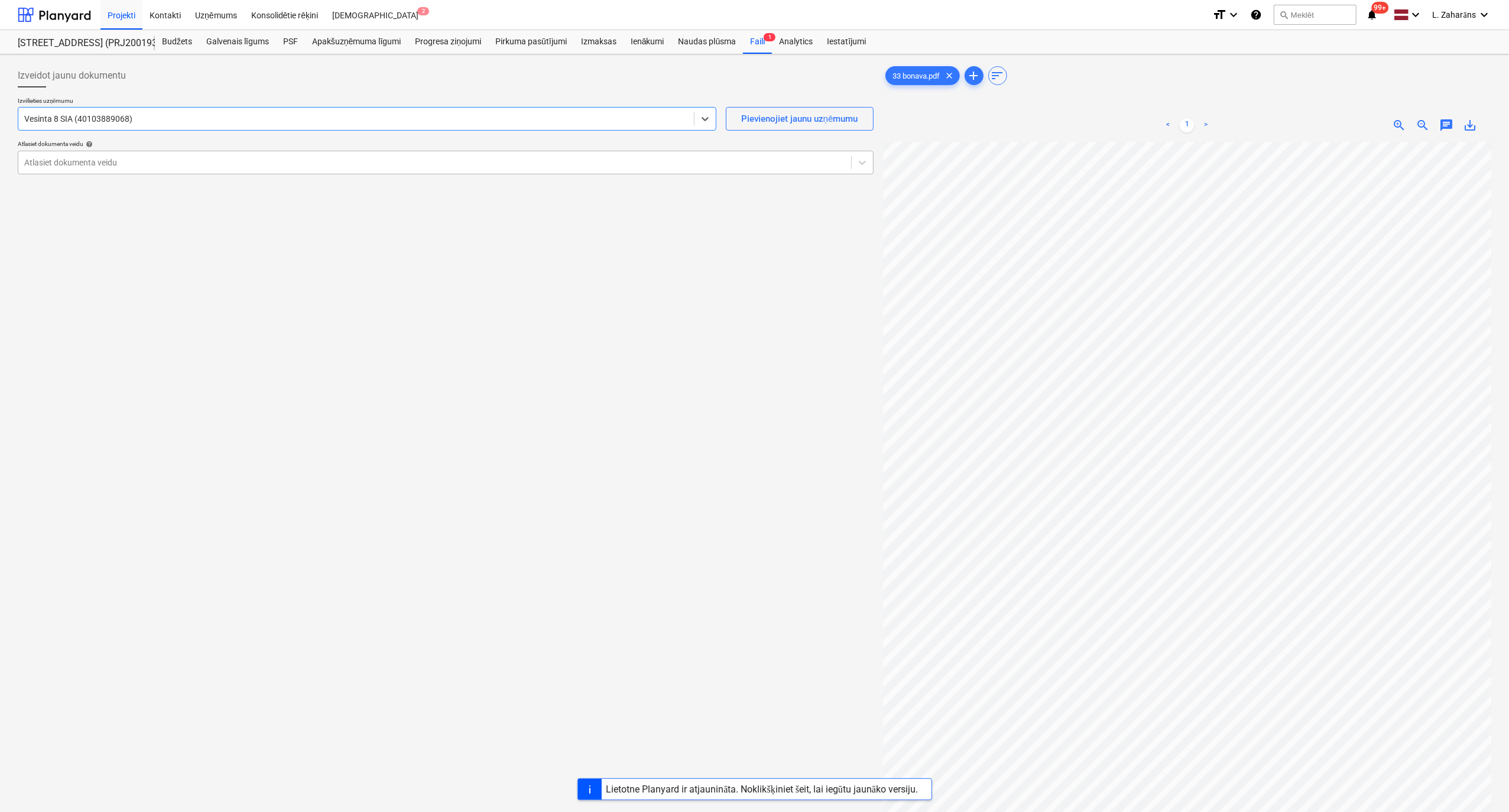
drag, startPoint x: 310, startPoint y: 150, endPoint x: 317, endPoint y: 156, distance: 9.2
click at [316, 155] on div "Atlasiet dokumenta veidu" at bounding box center [446, 163] width 856 height 24
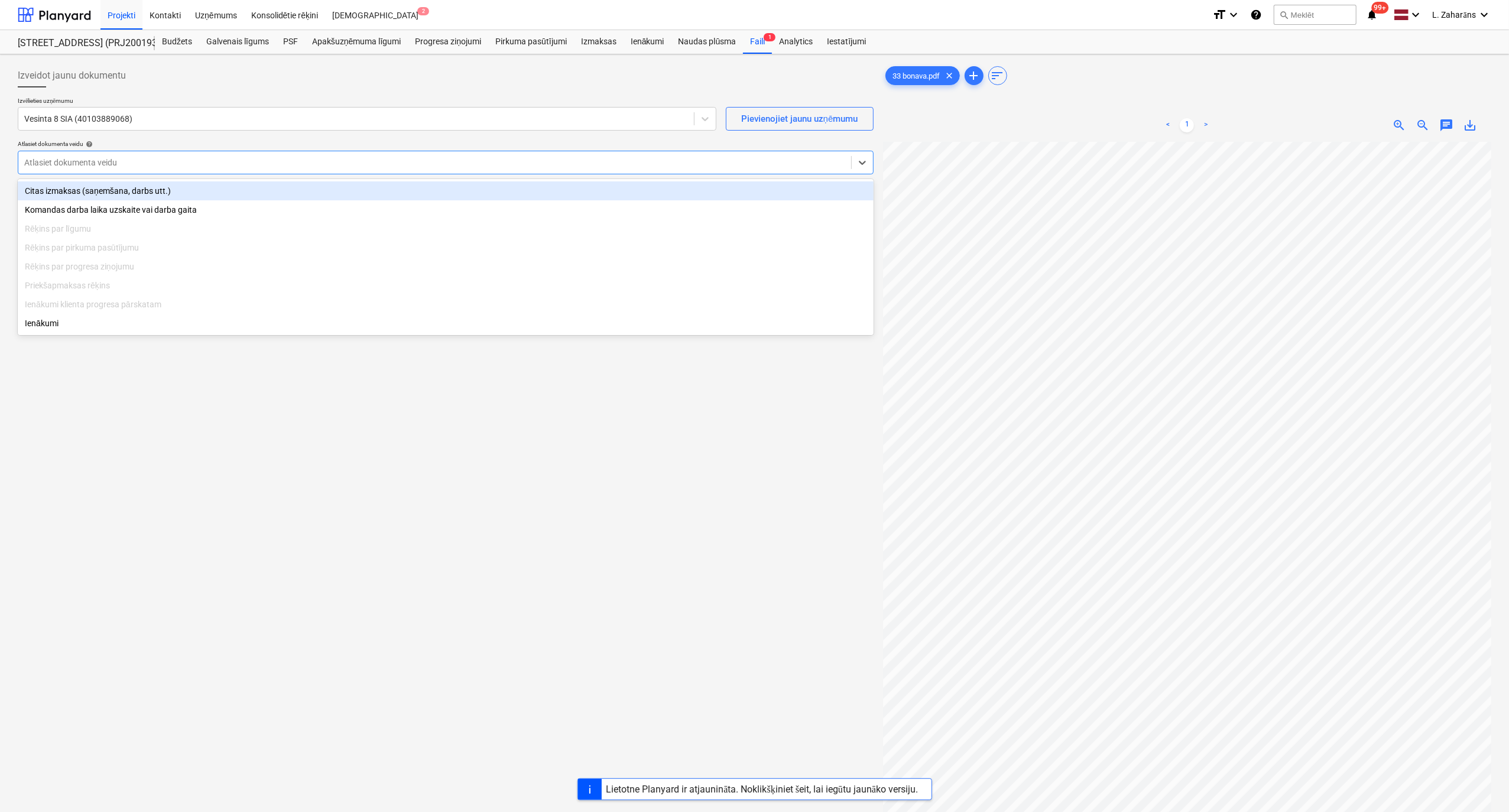
click at [310, 188] on div "Citas izmaksas (saņemšana, darbs utt.)" at bounding box center [446, 191] width 856 height 19
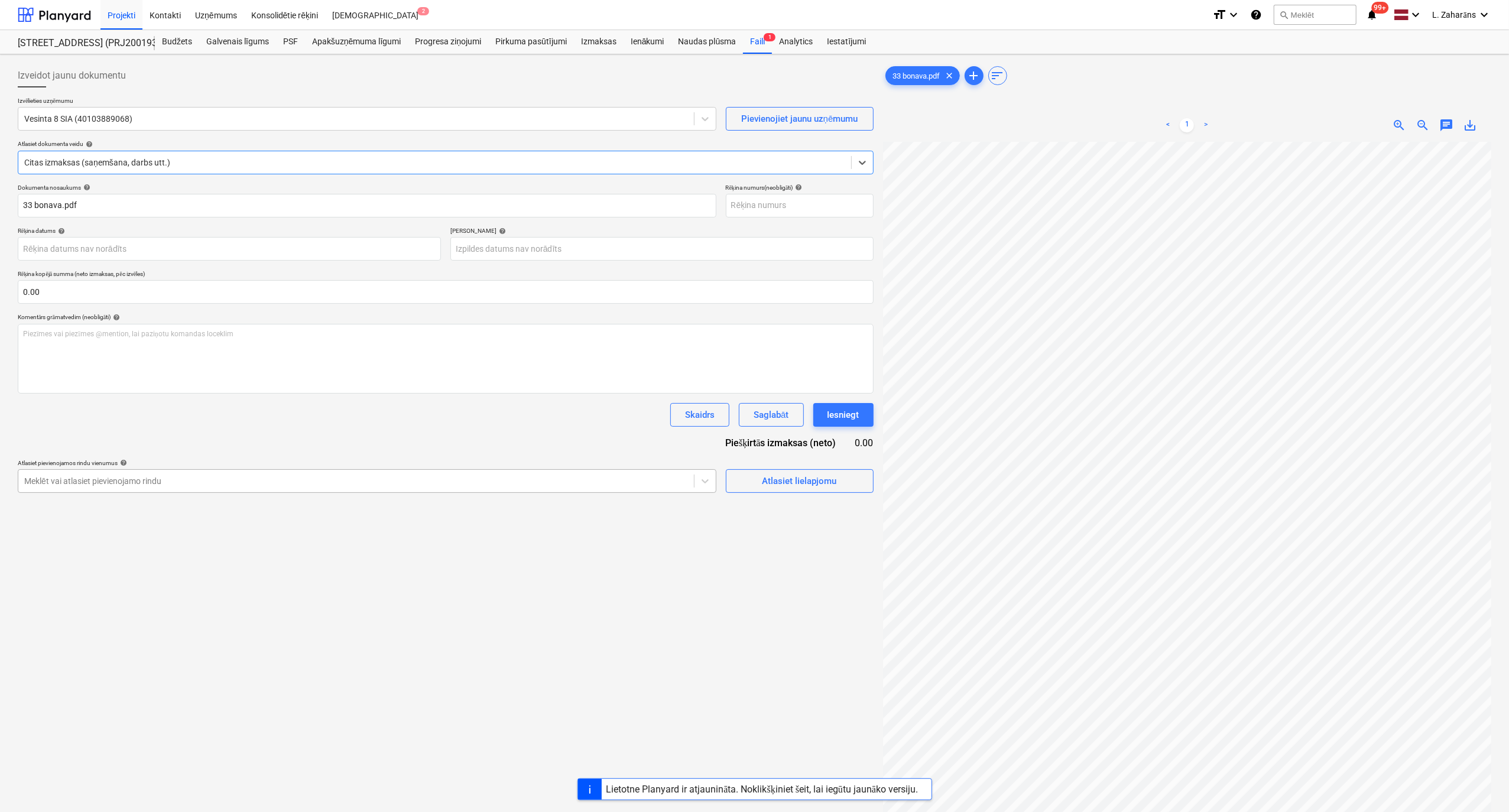
click at [166, 481] on div at bounding box center [356, 481] width 664 height 11
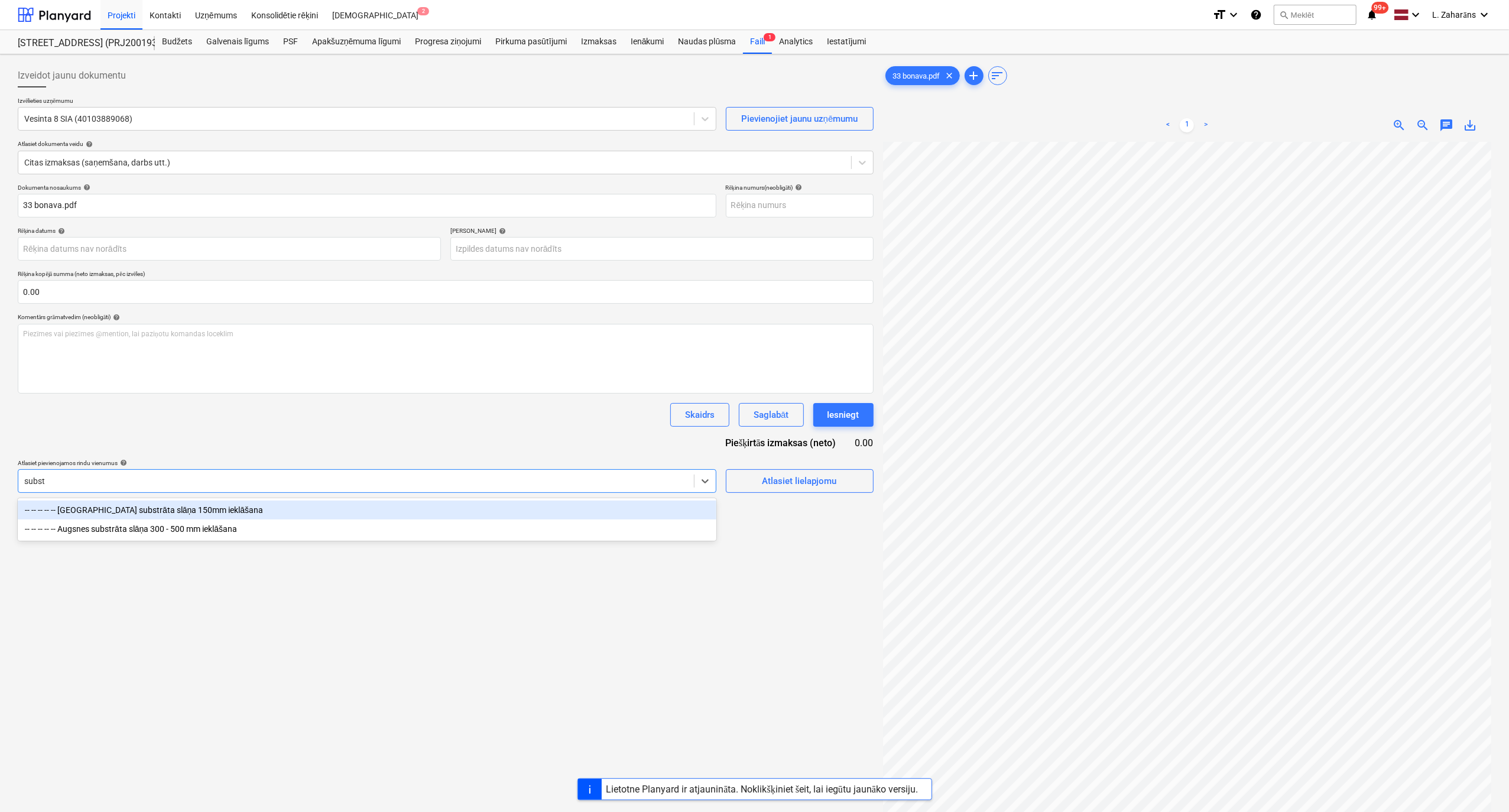
type input "substr"
click at [157, 511] on div "-- -- -- -- -- Augsnes substrāta slāņa 150mm ieklāšana" at bounding box center [366, 511] width 699 height 19
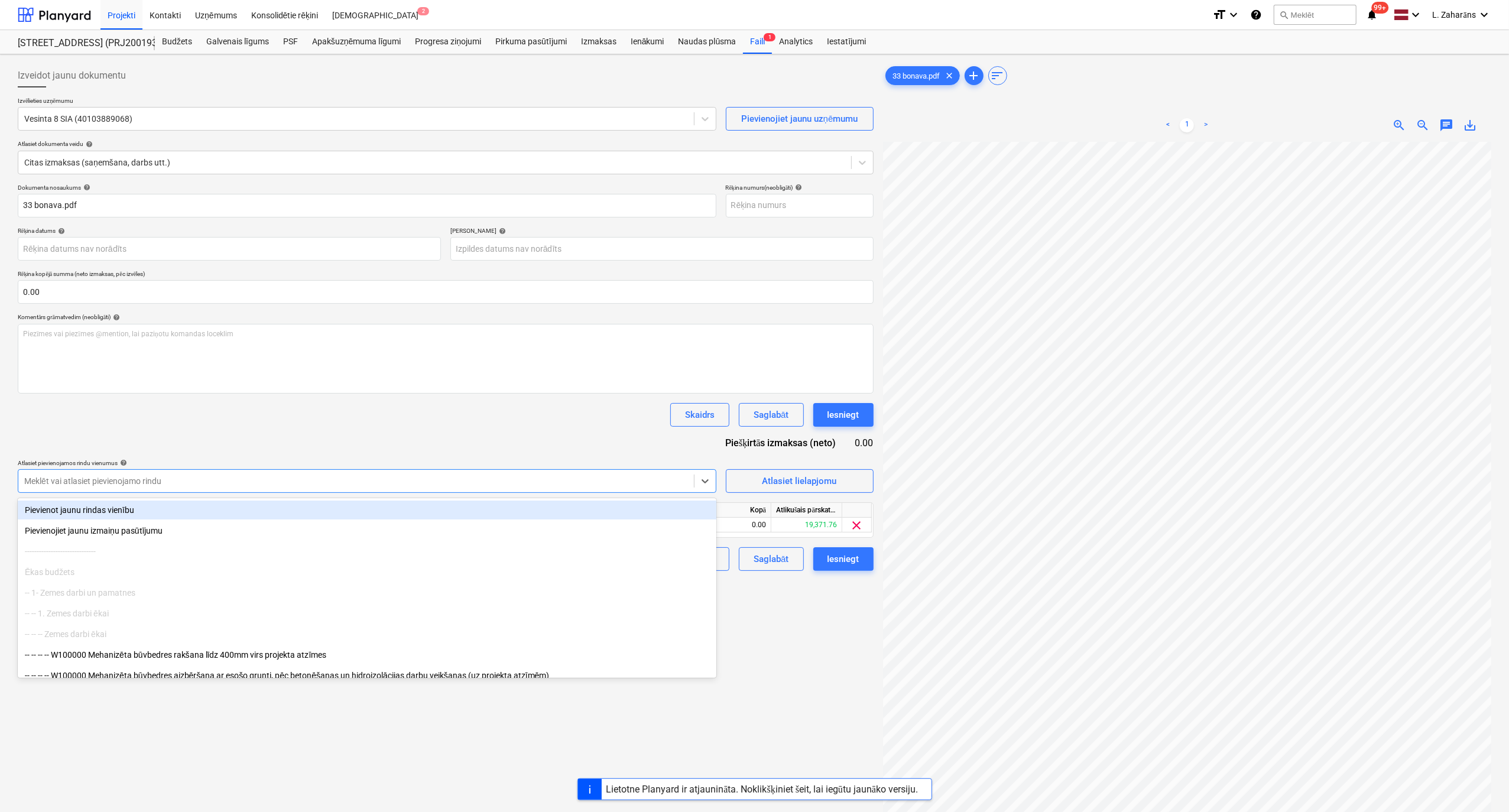
click at [610, 436] on div "Dokumenta nosaukums help 33 bonava.pdf Rēķina numurs (neobligāti) help Rēķina d…" at bounding box center [446, 377] width 856 height 388
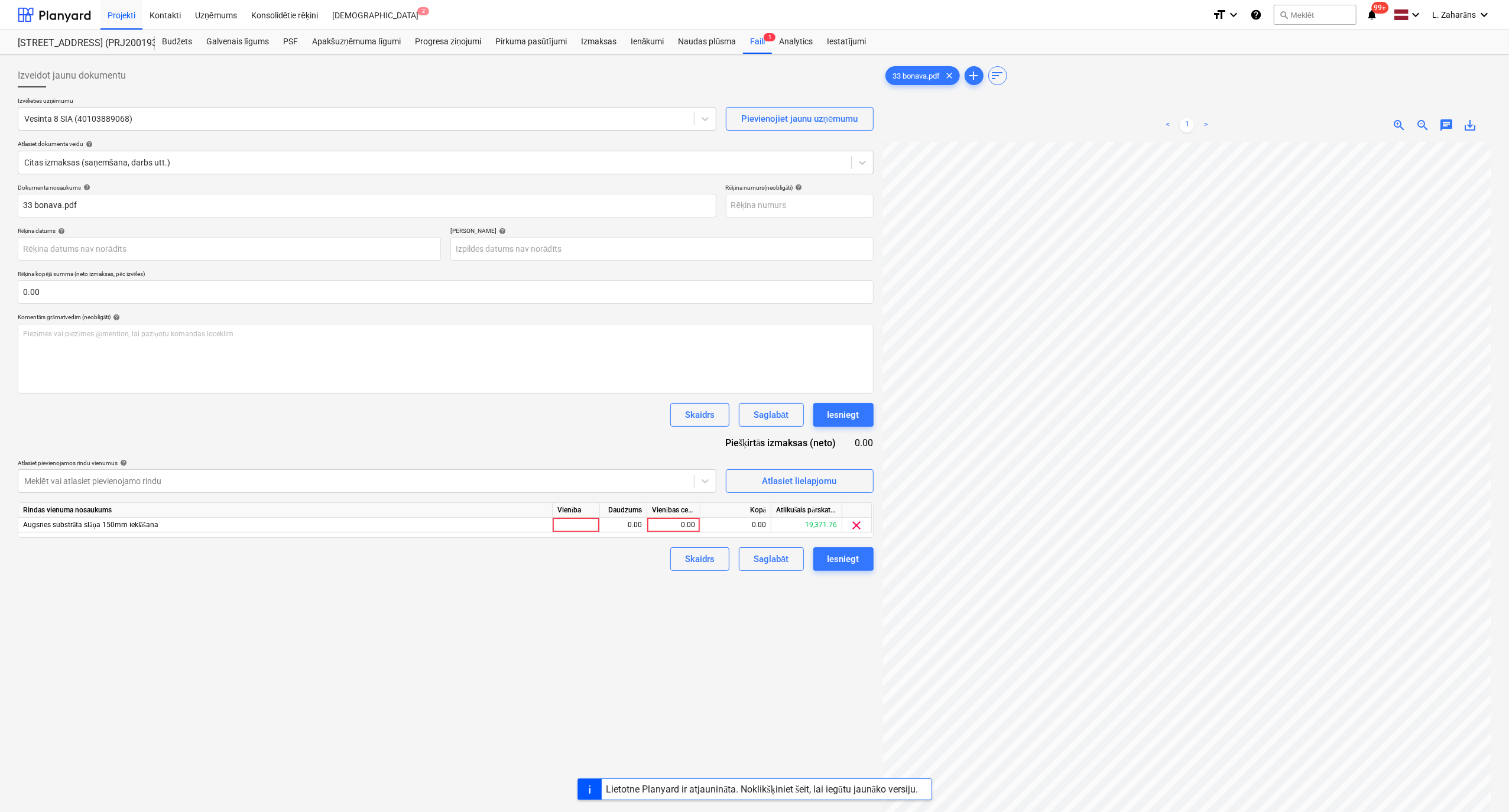
scroll to position [202, 288]
click at [674, 525] on div "0.00" at bounding box center [673, 525] width 43 height 15
type input "2120"
click at [590, 611] on div "Izveidot jaunu dokumentu Izvēlieties uzņēmumu Vesinta 8 SIA (40103889068) Pievi…" at bounding box center [446, 492] width 866 height 866
click at [412, 352] on div "Piezīmes vai piezīmes @mention, lai paziņotu komandas loceklim ﻿" at bounding box center [446, 359] width 856 height 69
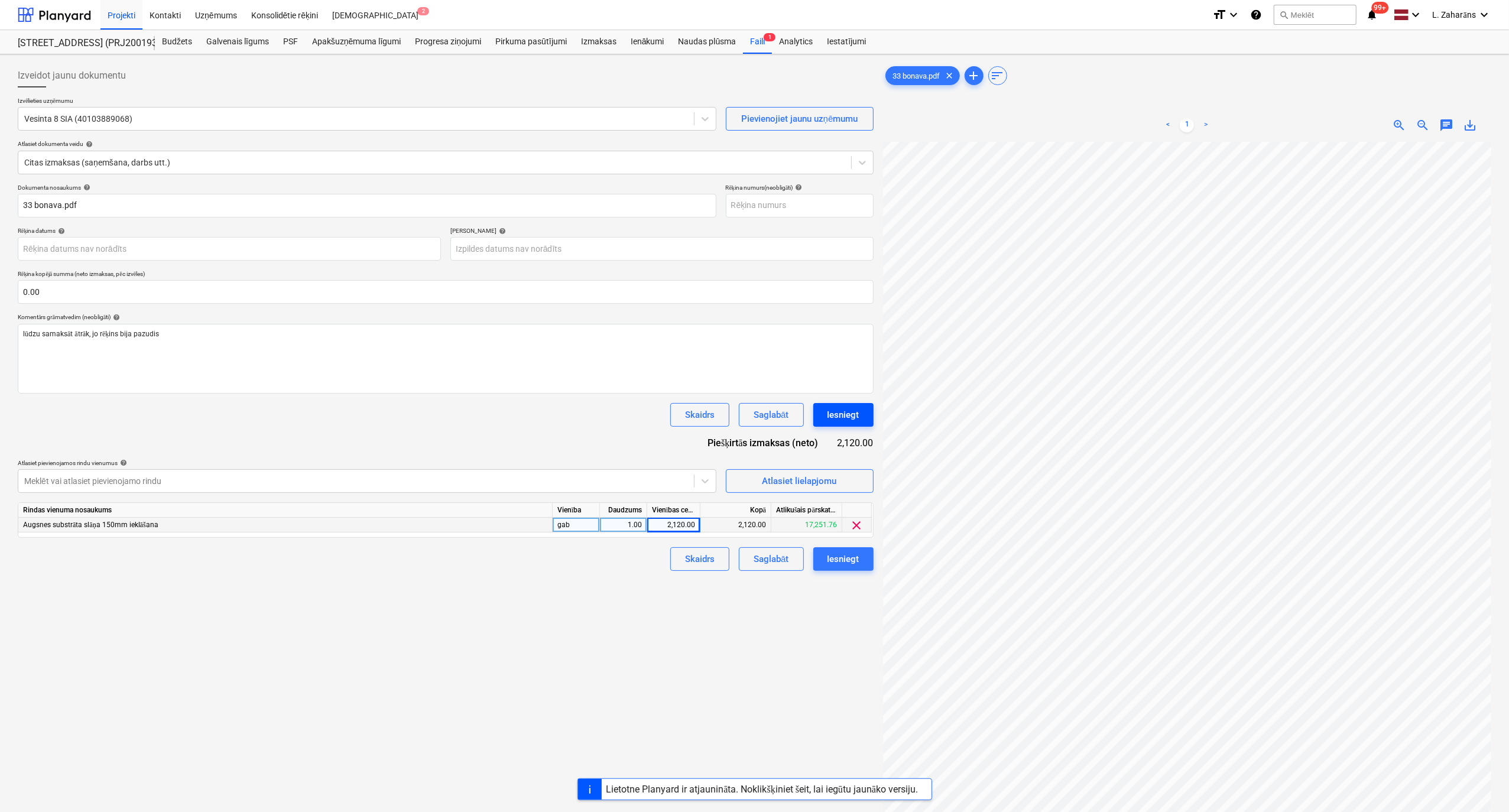
click at [842, 411] on div "Iesniegt" at bounding box center [844, 414] width 32 height 15
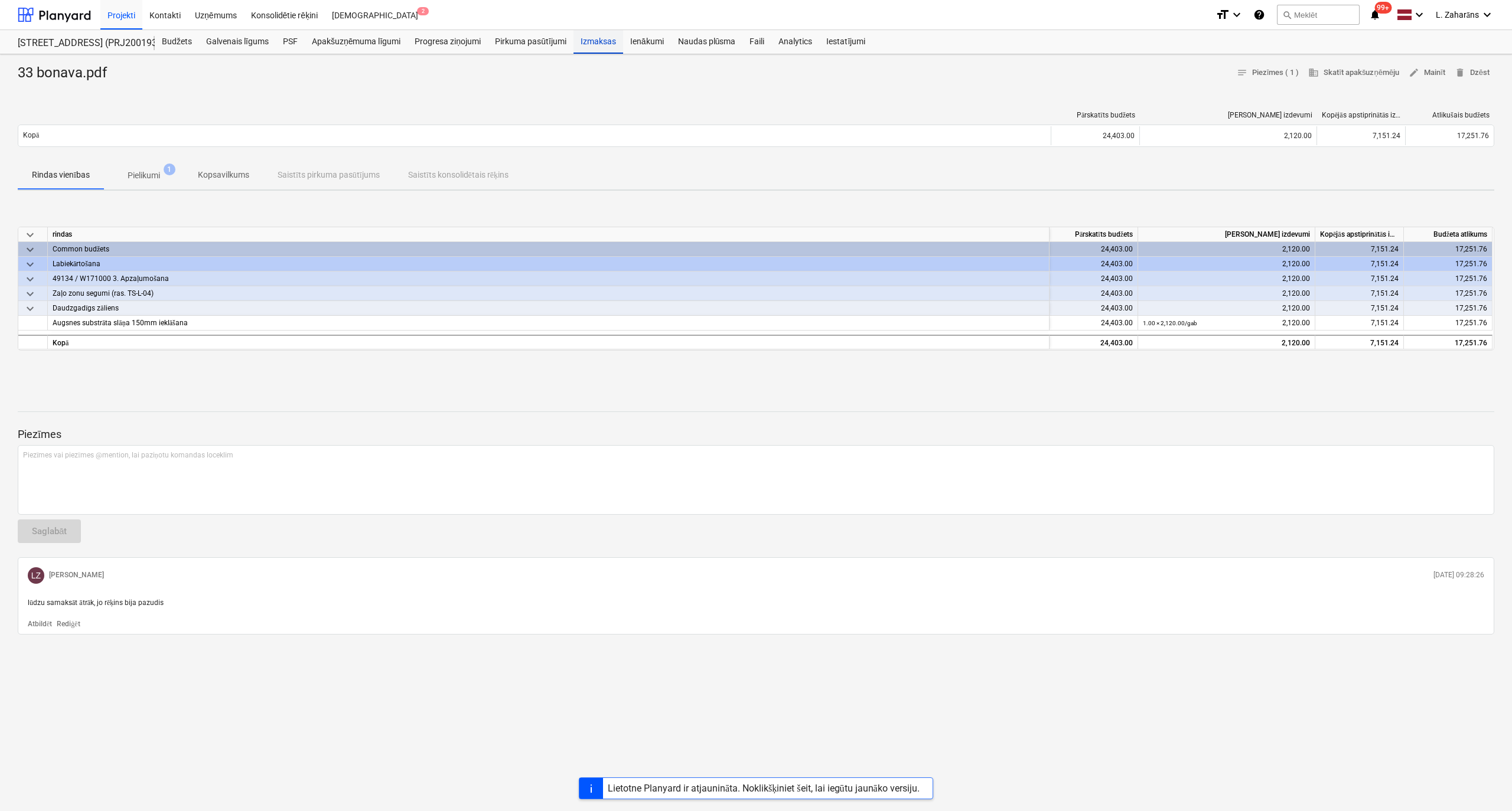
click at [596, 46] on div "Izmaksas" at bounding box center [598, 41] width 49 height 24
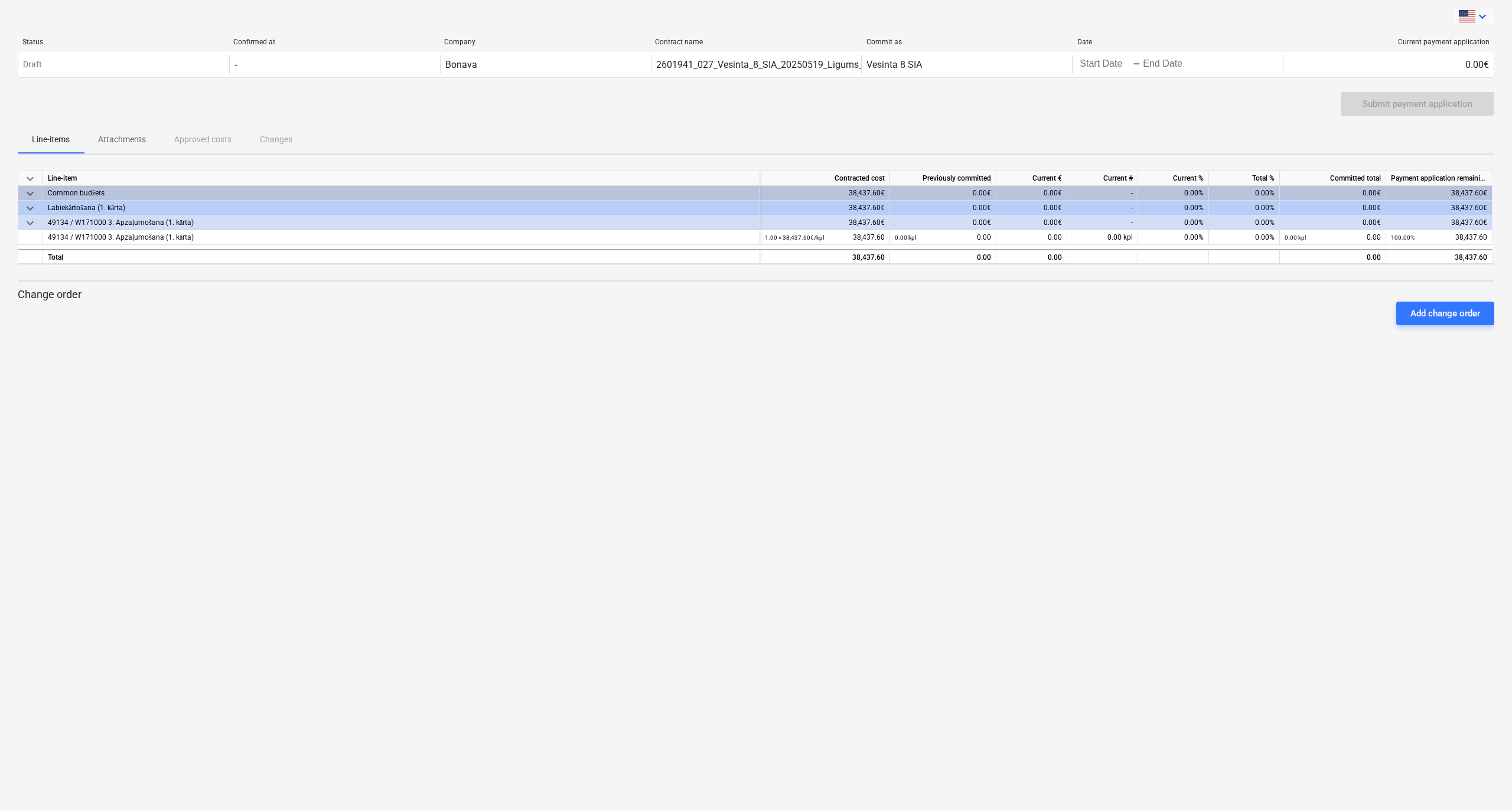
click at [1484, 15] on icon "keyboard_arrow_down" at bounding box center [1482, 17] width 14 height 14
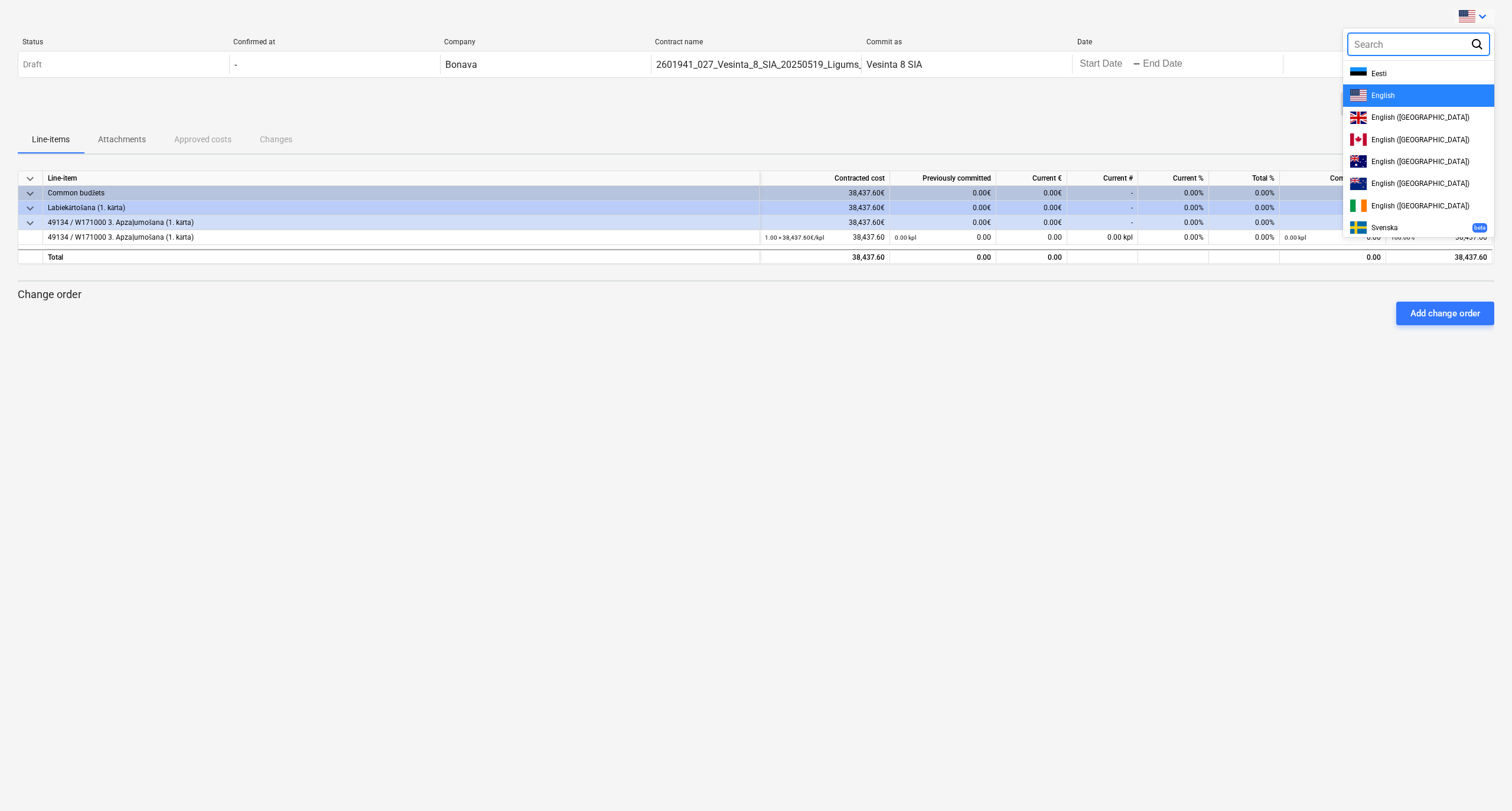
scroll to position [356, 0]
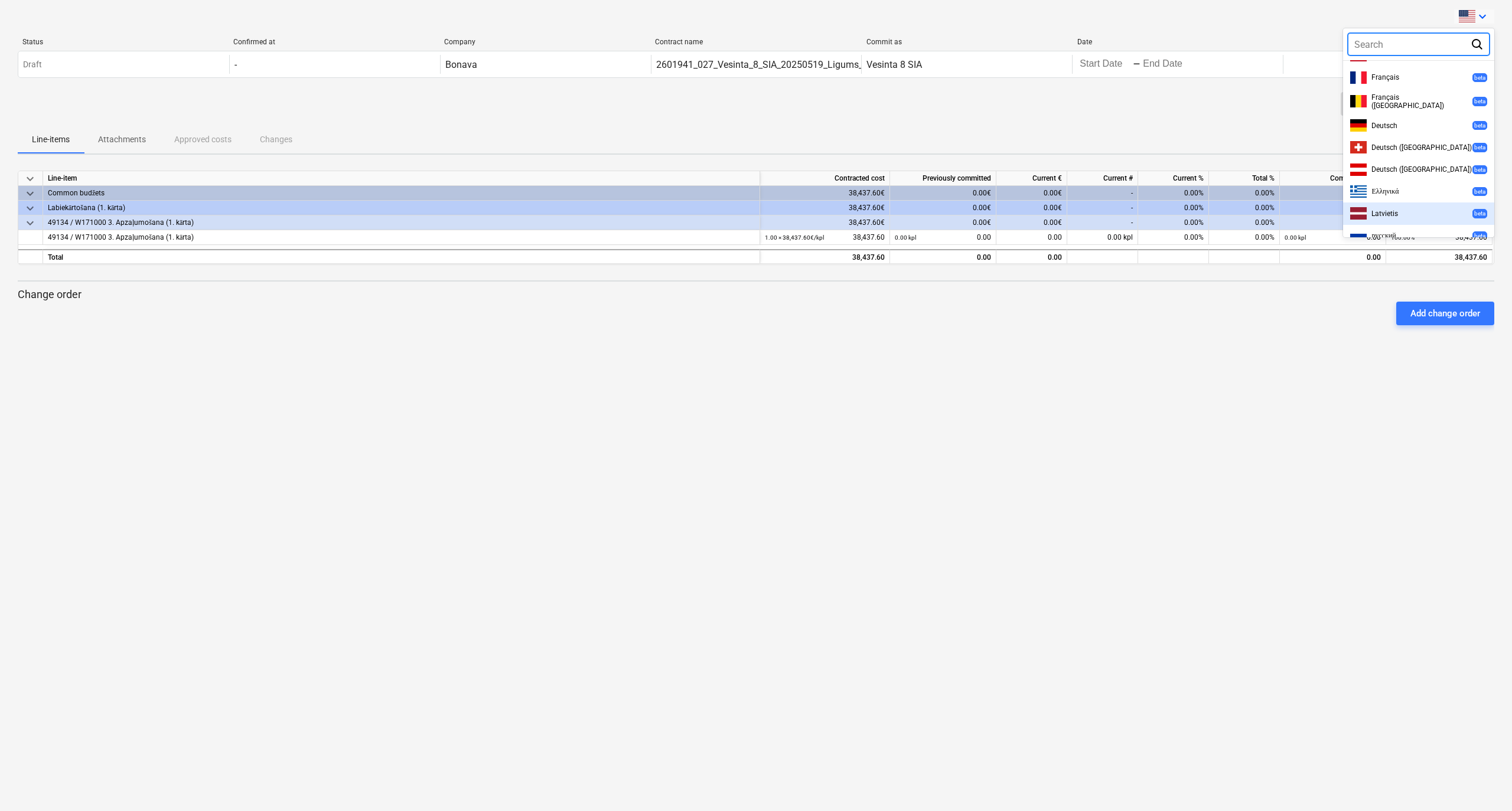
click at [1385, 210] on span "Latvietis" at bounding box center [1385, 213] width 26 height 8
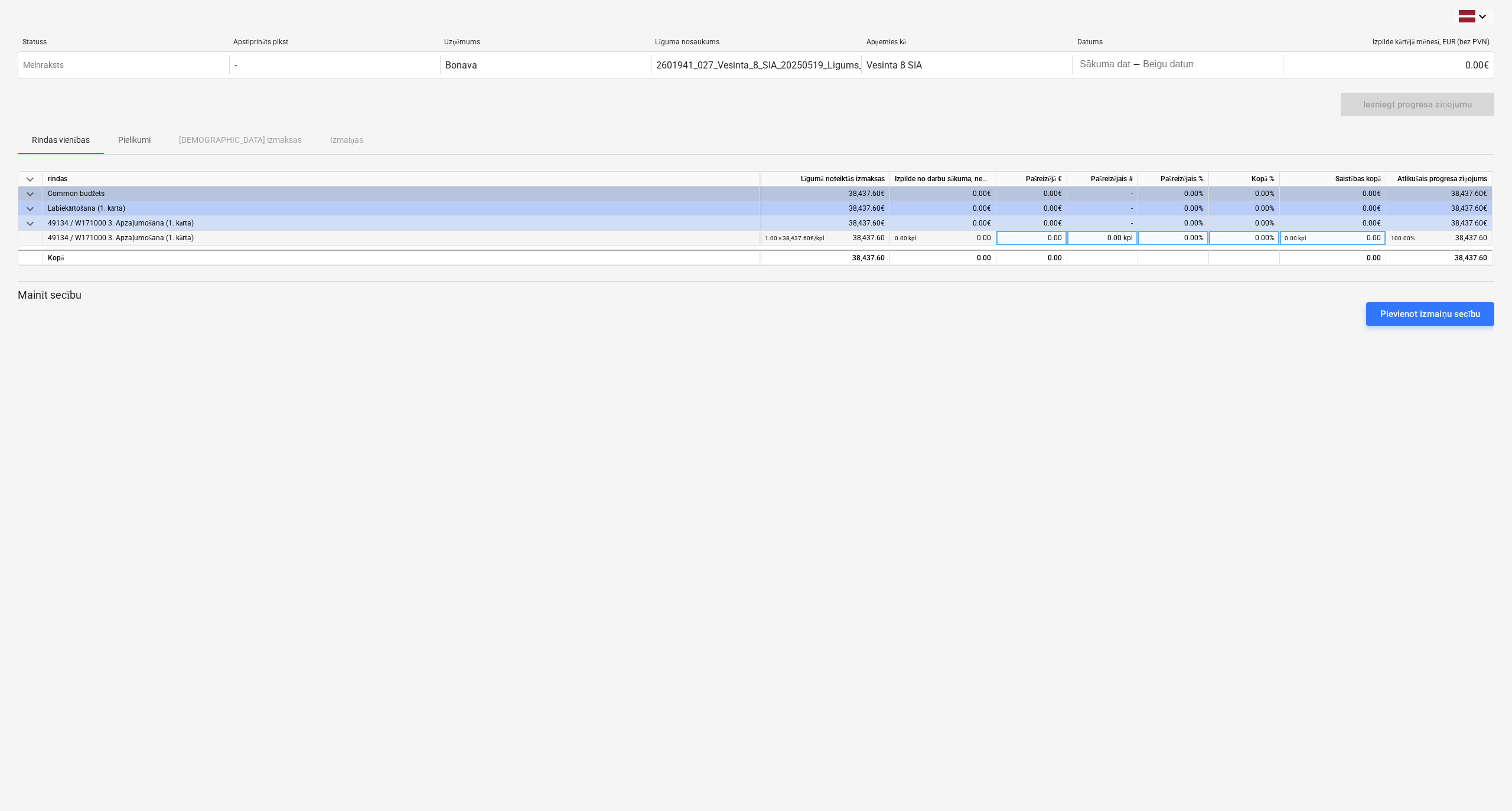
click at [1177, 237] on div "0.00%" at bounding box center [1173, 238] width 71 height 15
type input "100"
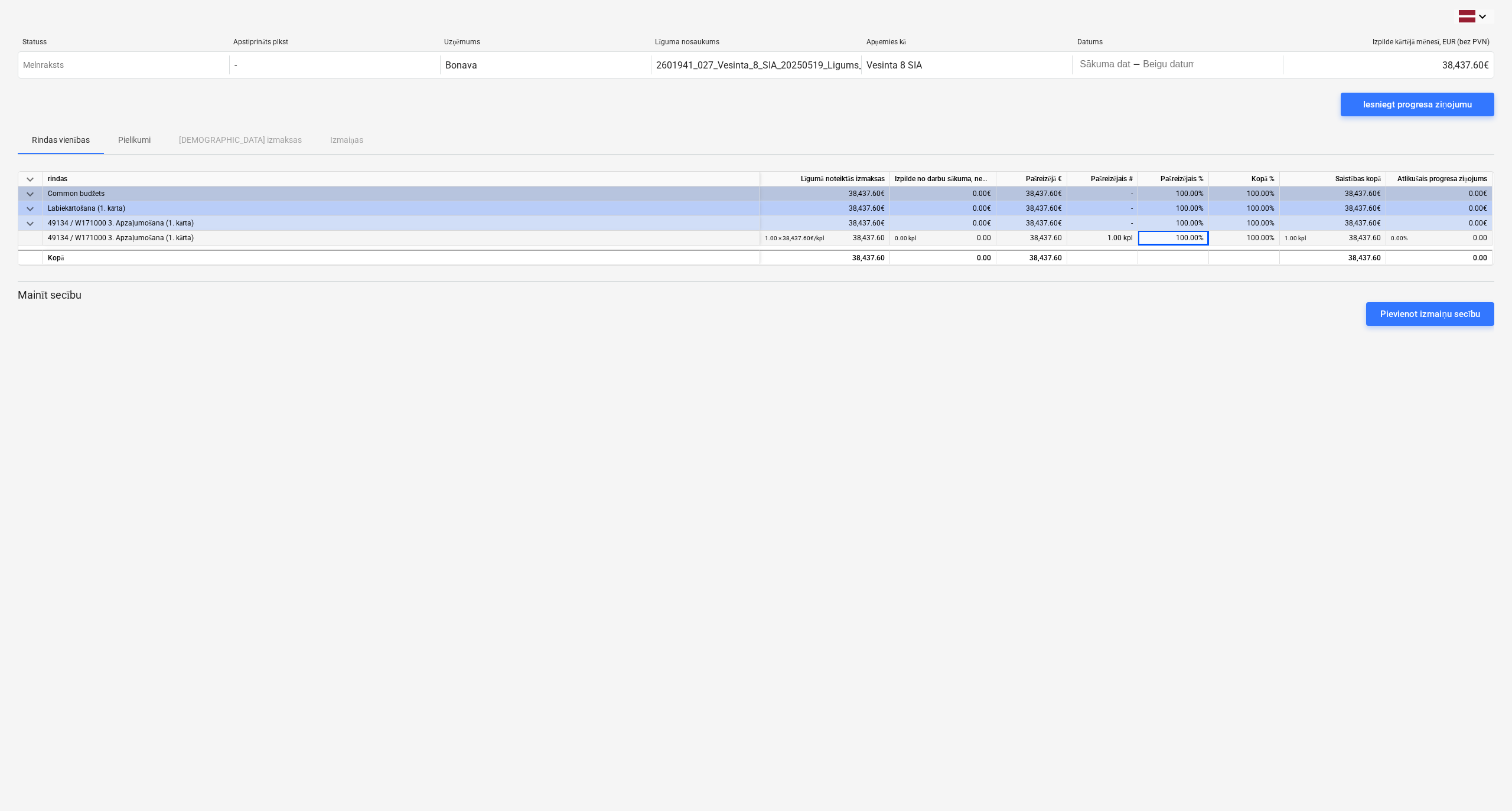
click at [1181, 309] on div "Pievienot izmaiņu secību" at bounding box center [756, 314] width 1486 height 33
click at [1408, 100] on div "Iesniegt progresa ziņojumu" at bounding box center [1417, 104] width 109 height 15
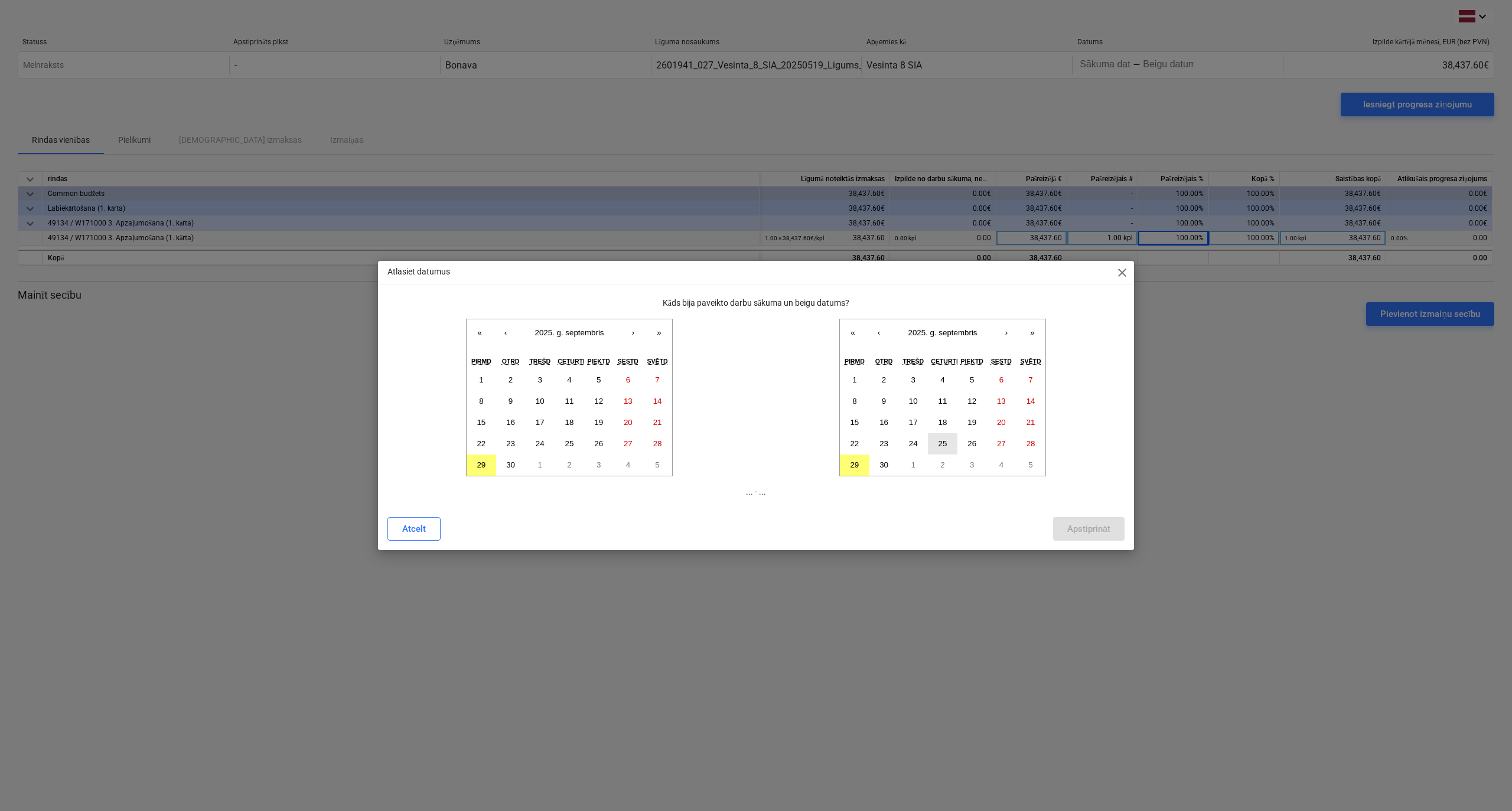
click at [946, 444] on abbr "25" at bounding box center [943, 443] width 9 height 9
click at [472, 341] on button "«" at bounding box center [479, 333] width 26 height 26
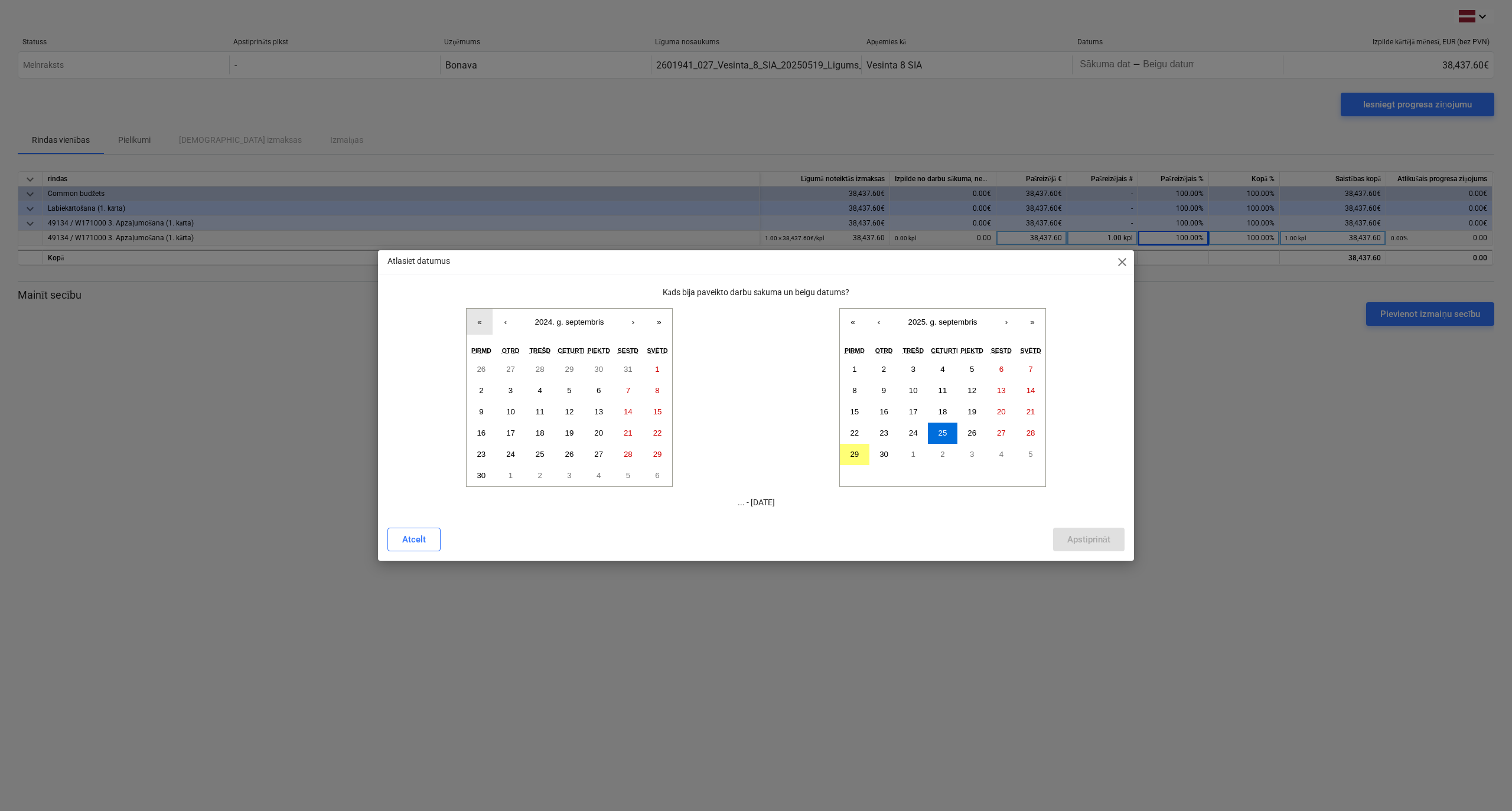
click at [479, 320] on button "«" at bounding box center [479, 322] width 26 height 26
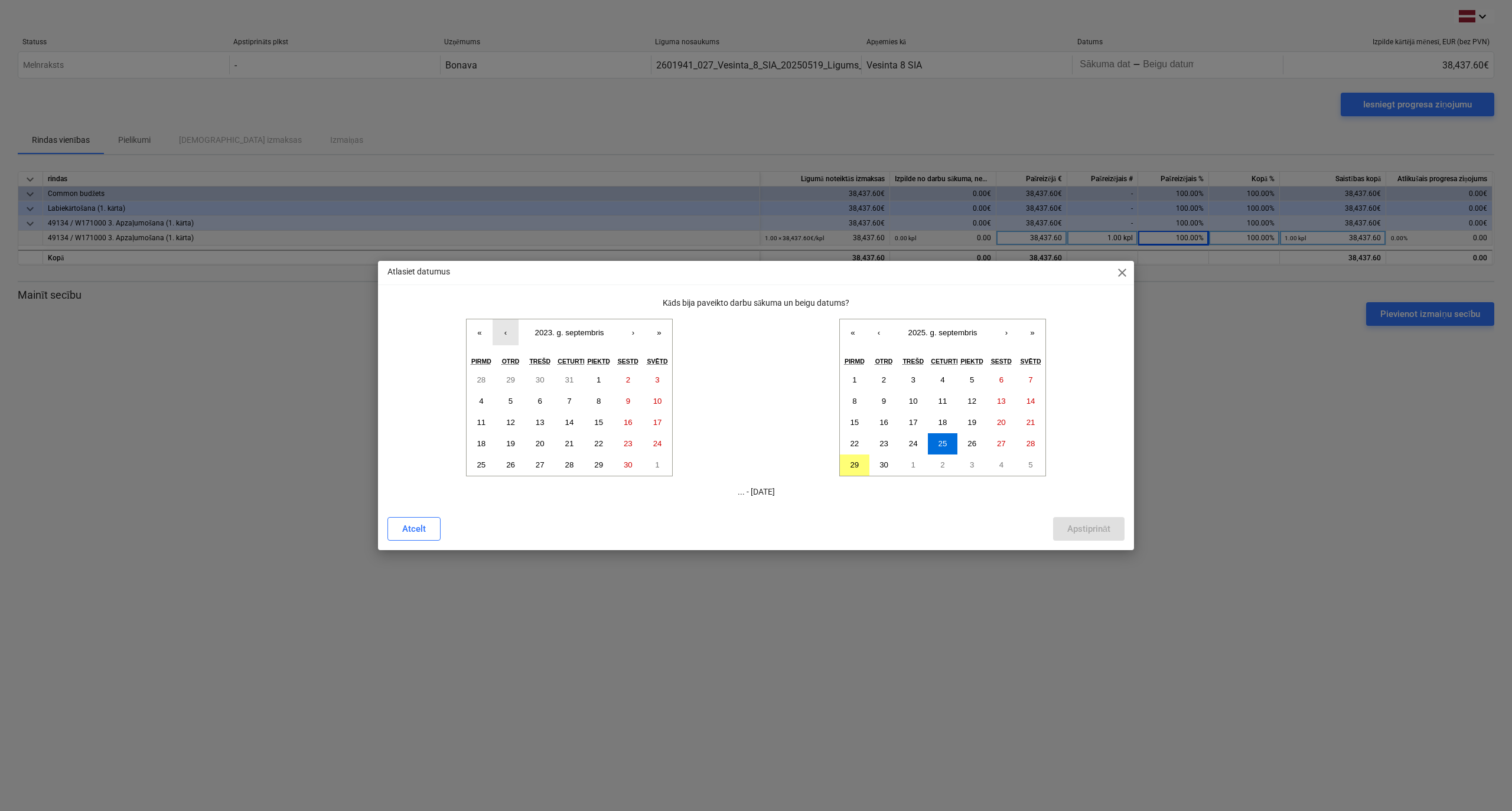
click at [500, 331] on button "‹" at bounding box center [506, 333] width 26 height 26
click at [655, 331] on button "»" at bounding box center [659, 333] width 26 height 26
drag, startPoint x: 595, startPoint y: 378, endPoint x: 585, endPoint y: 381, distance: 10.4
click at [594, 377] on button "1" at bounding box center [599, 380] width 30 height 21
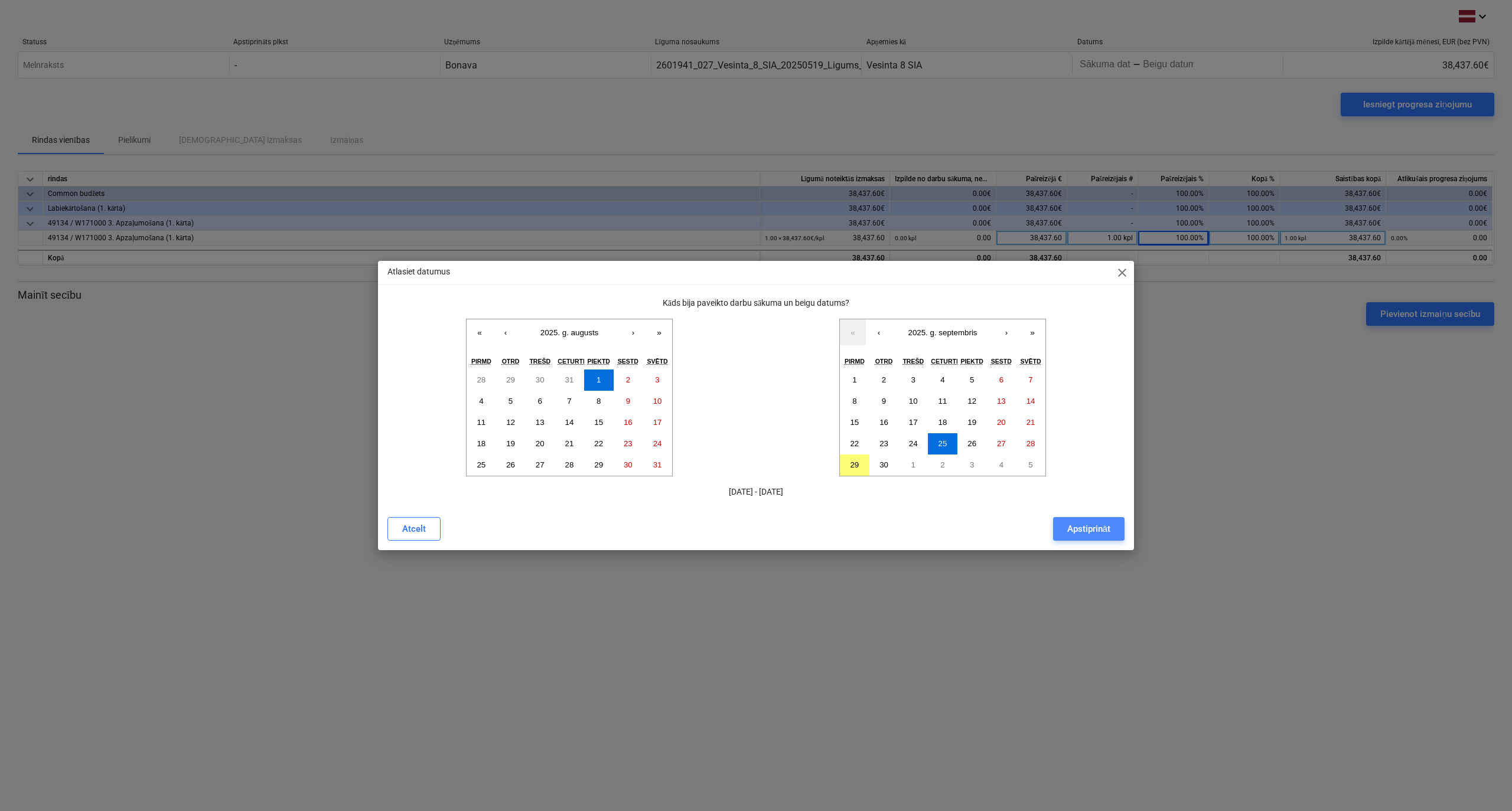
click at [1090, 525] on div "Apstiprināt" at bounding box center [1088, 528] width 43 height 15
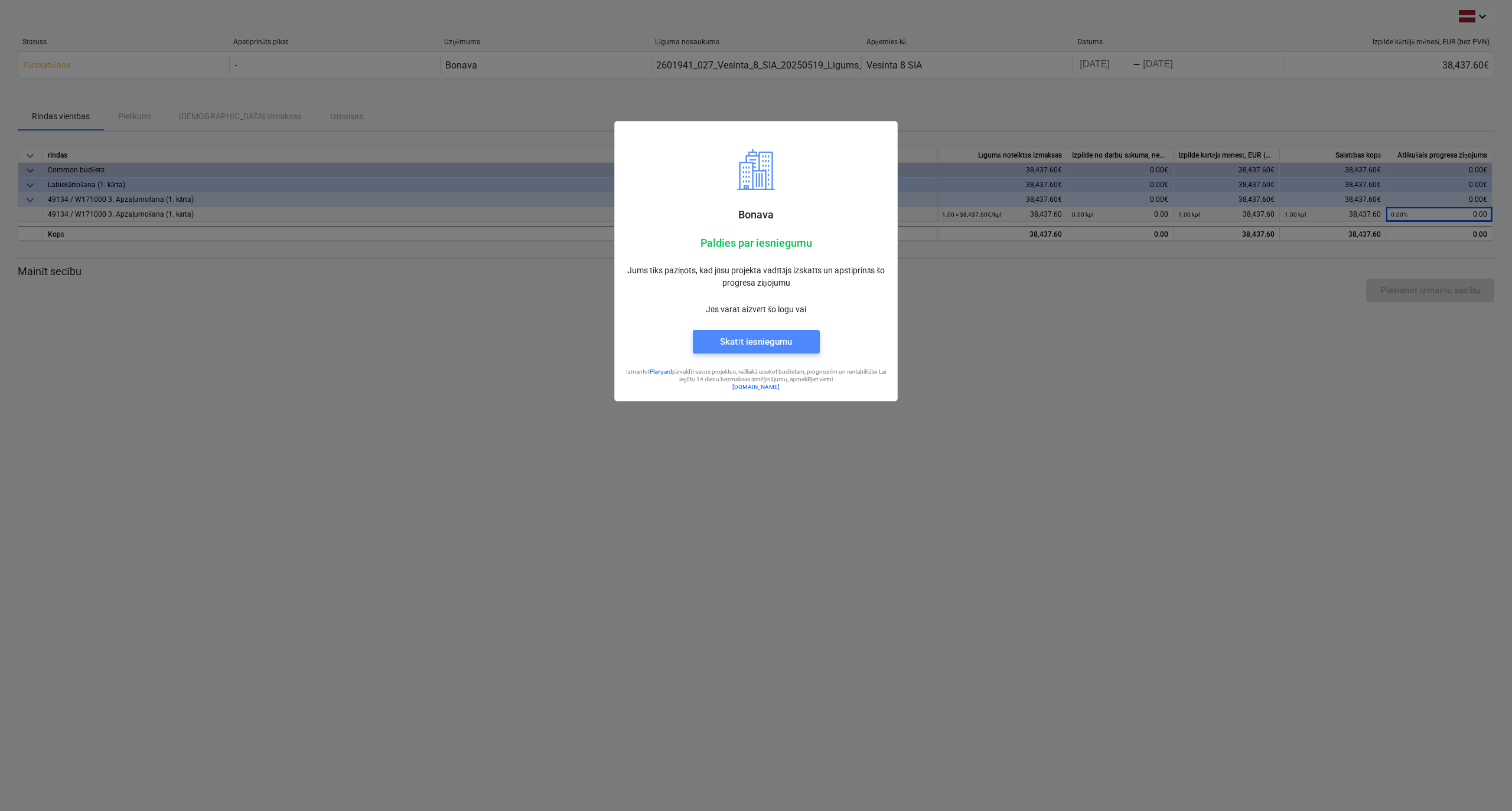
click at [738, 340] on div "Skatīt iesniegumu" at bounding box center [755, 341] width 71 height 15
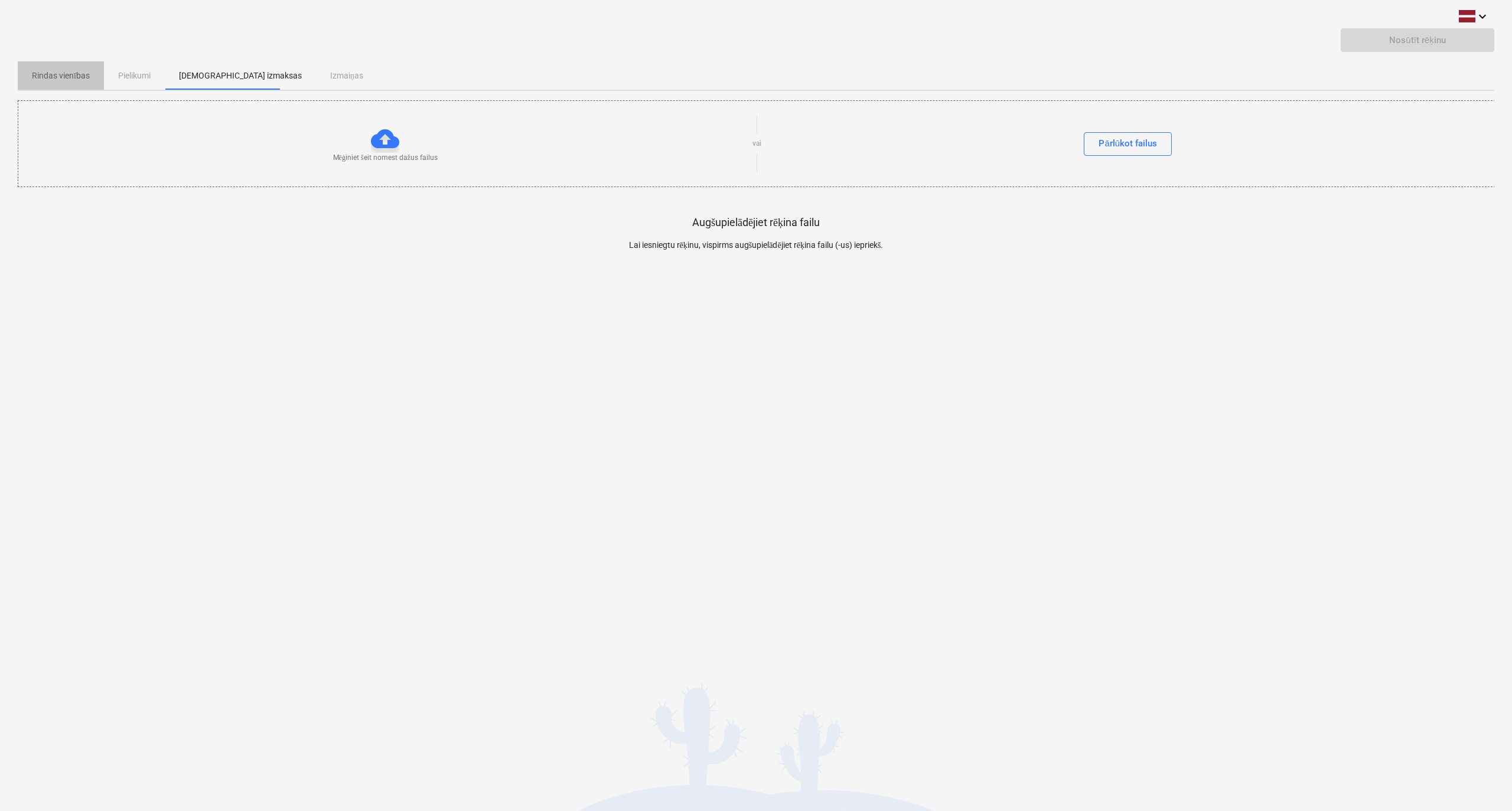
click at [78, 74] on p "Rindas vienības" at bounding box center [61, 75] width 58 height 12
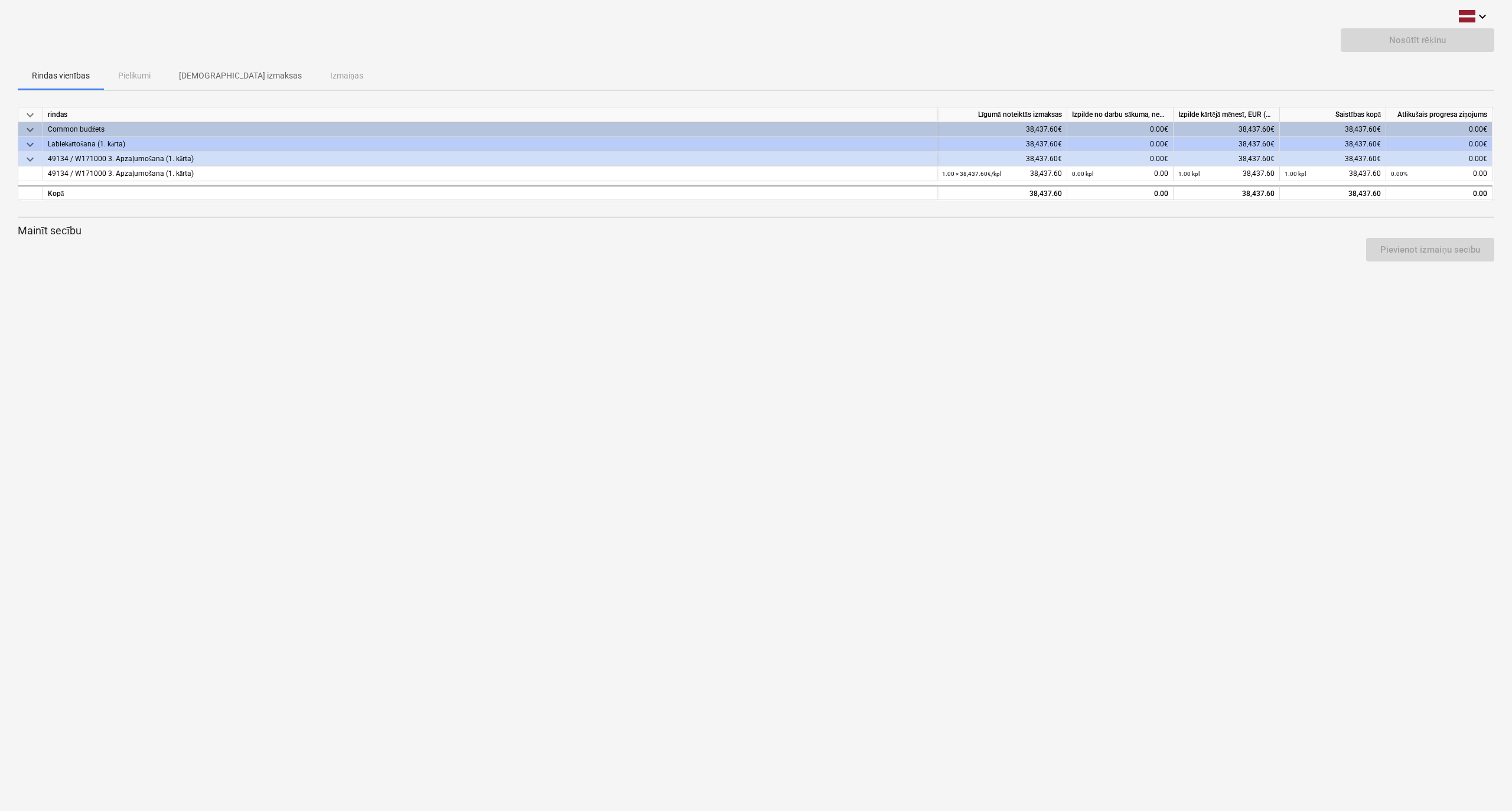
click at [148, 76] on div "Rindas vienības Pielikumi Apstiprinātas izmaksas Izmaiņas" at bounding box center [755, 75] width 1476 height 28
click at [142, 75] on div "Rindas vienības Pielikumi Apstiprinātas izmaksas Izmaiņas" at bounding box center [755, 75] width 1476 height 28
click at [322, 73] on div "Rindas vienības Pielikumi Apstiprinātas izmaksas Izmaiņas" at bounding box center [755, 75] width 1476 height 28
click at [218, 74] on p "[DEMOGRAPHIC_DATA] izmaksas" at bounding box center [241, 75] width 123 height 12
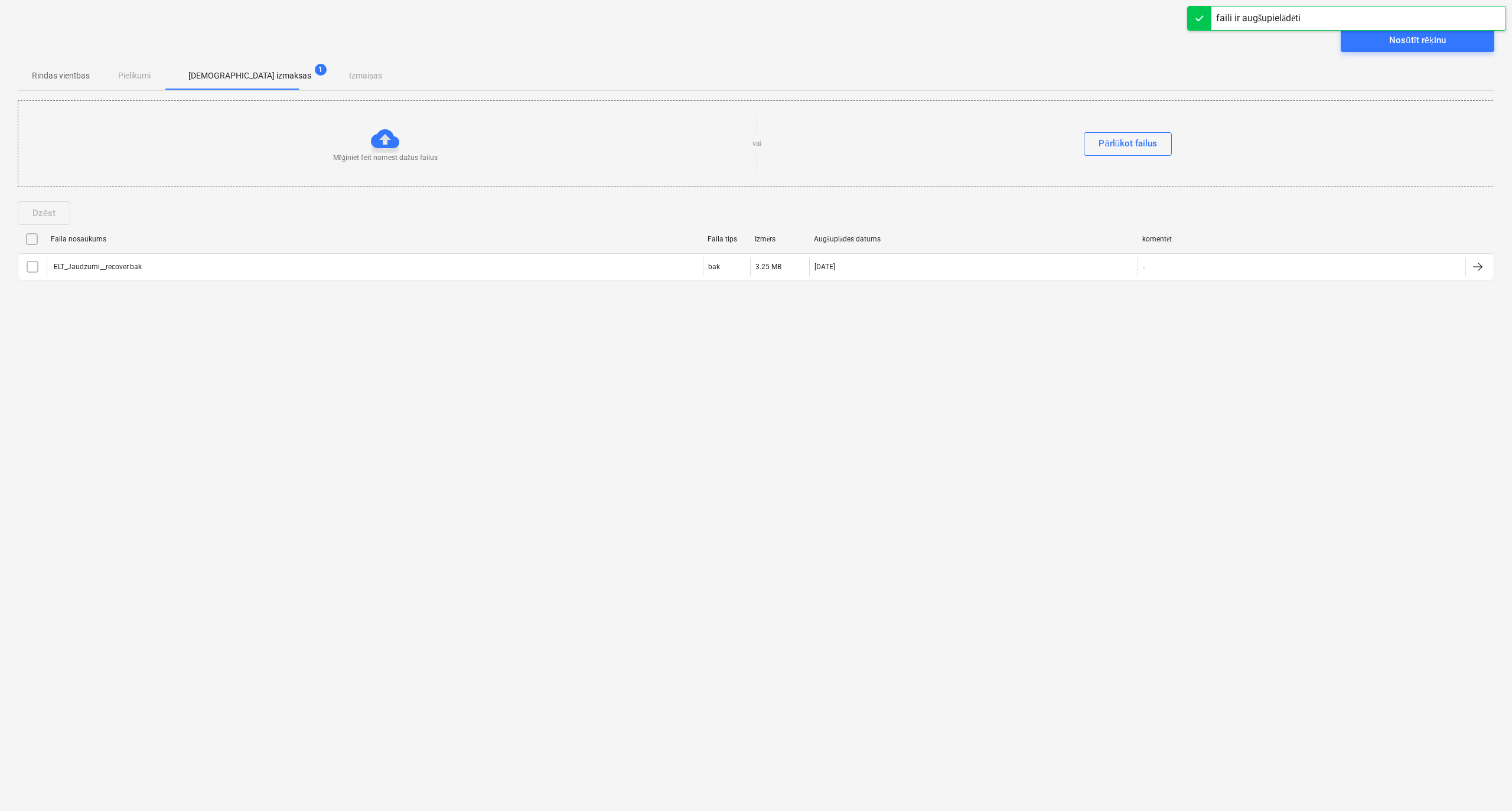
click at [1193, 18] on div at bounding box center [1199, 18] width 24 height 24
click at [34, 237] on input "checkbox" at bounding box center [32, 240] width 19 height 19
click at [52, 206] on div "Dzēst" at bounding box center [44, 212] width 23 height 15
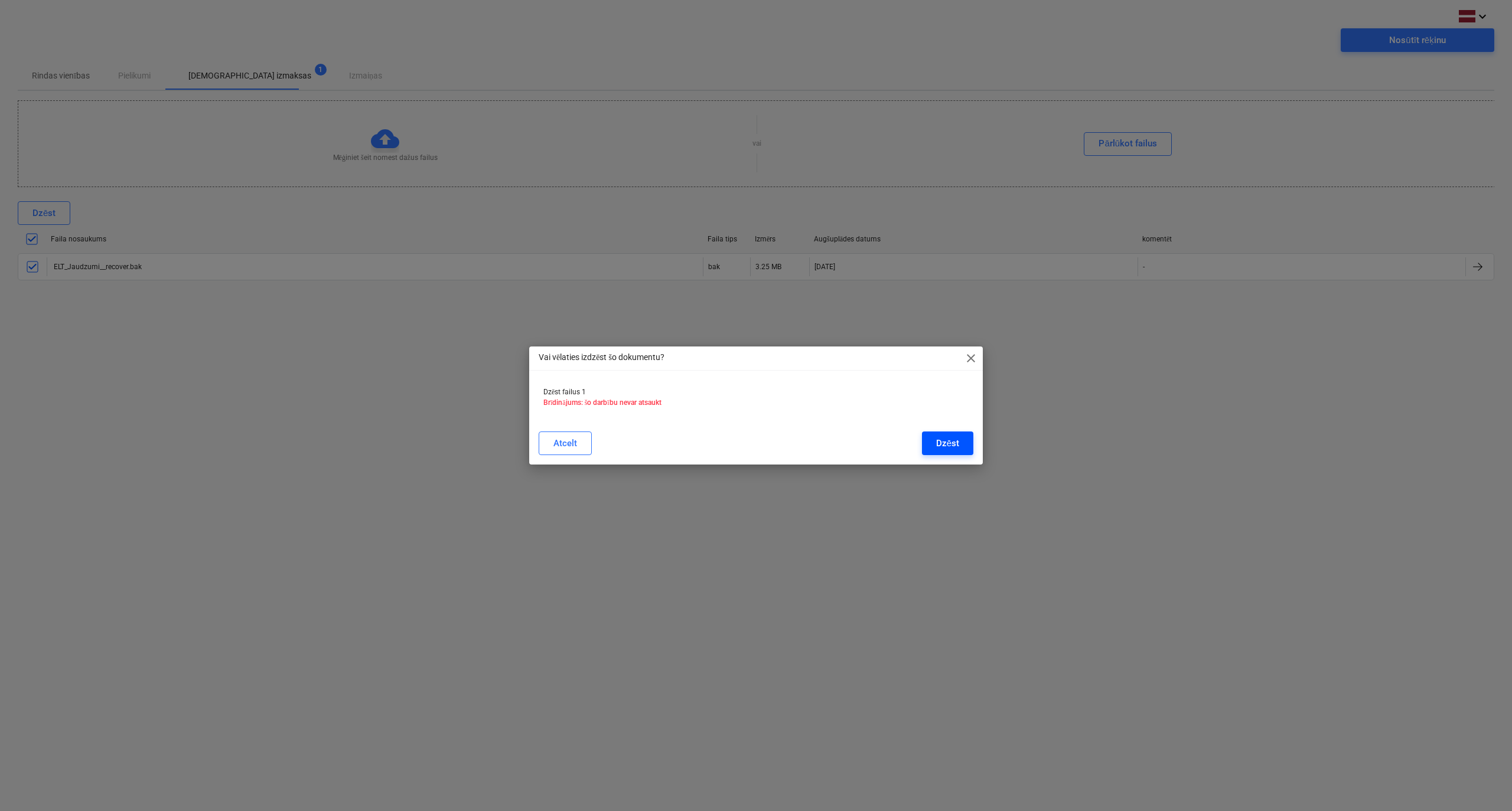
click at [938, 446] on div "Dzēst" at bounding box center [947, 442] width 23 height 15
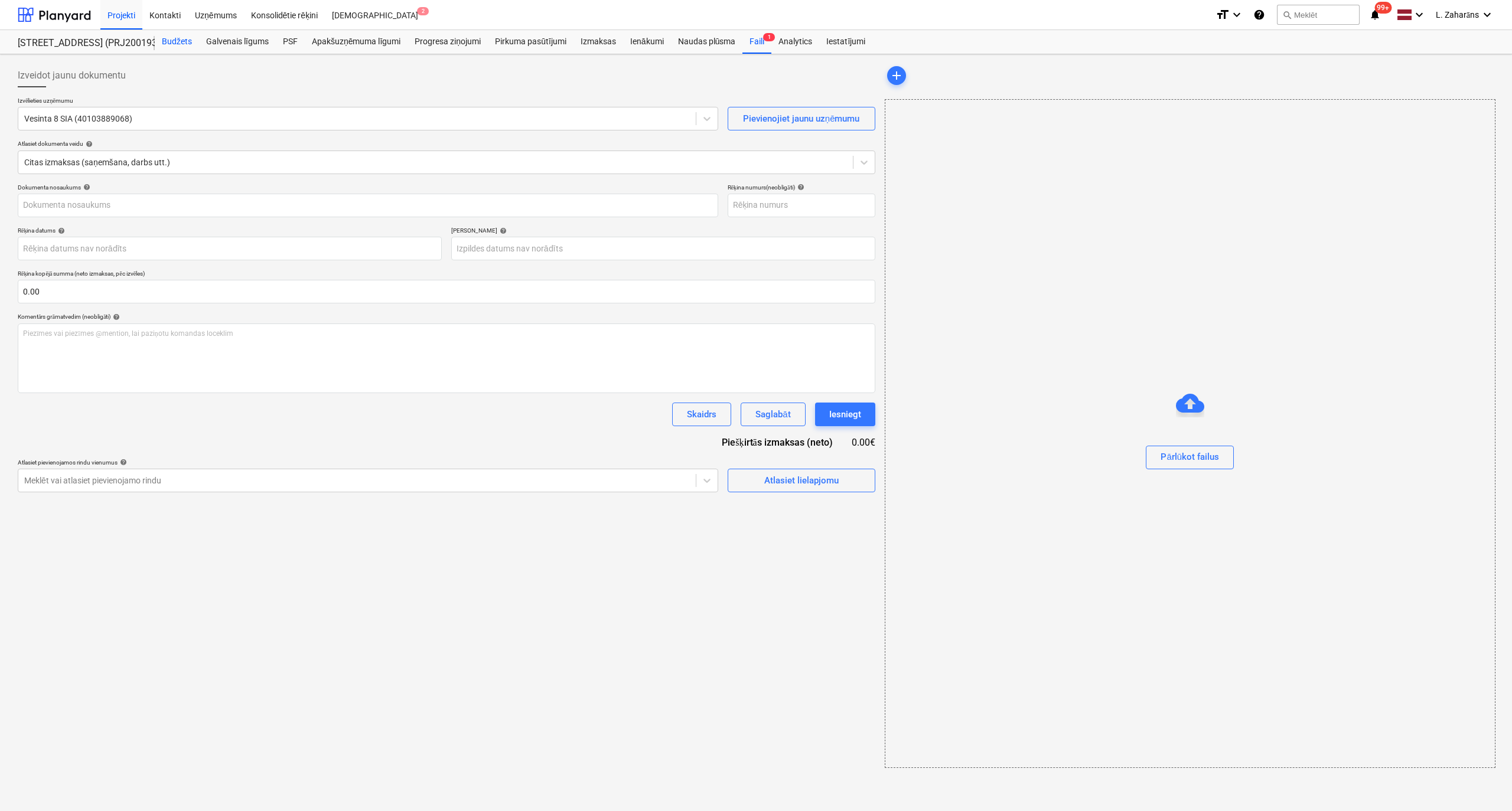
click at [194, 39] on div "Budžets" at bounding box center [176, 41] width 44 height 24
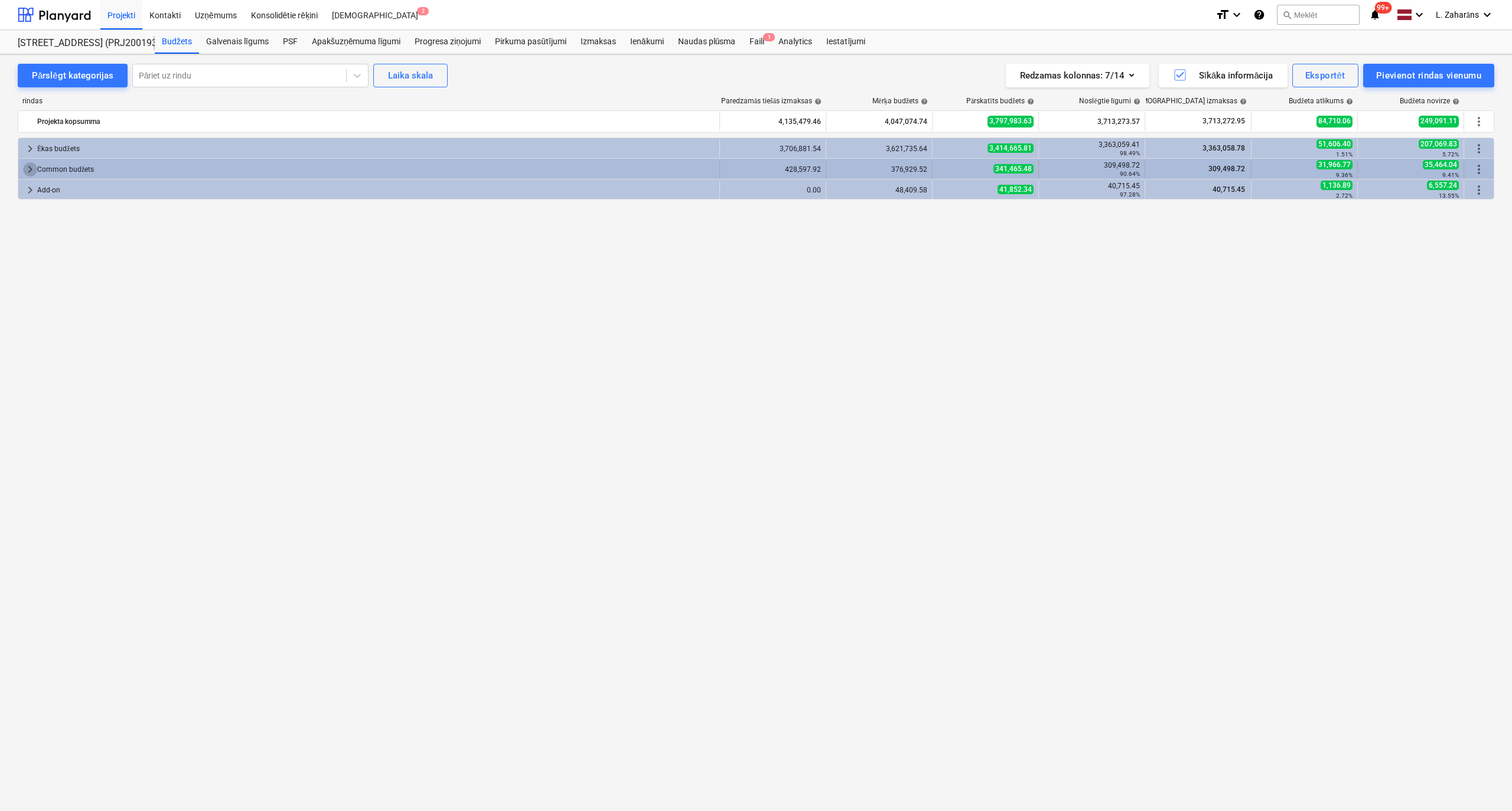
click at [28, 166] on span "keyboard_arrow_right" at bounding box center [30, 169] width 14 height 14
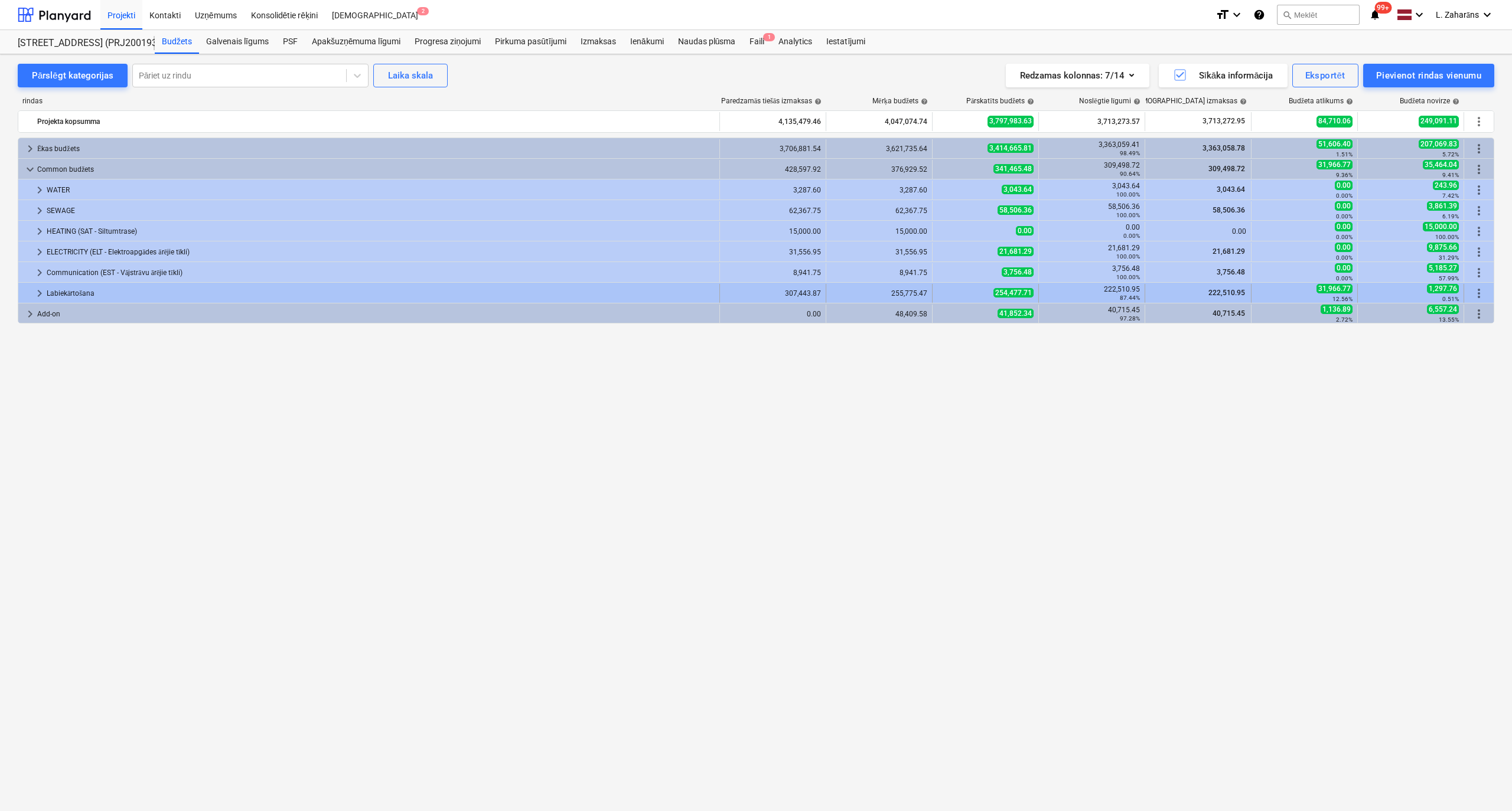
click at [34, 284] on div "keyboard_arrow_right" at bounding box center [40, 294] width 14 height 19
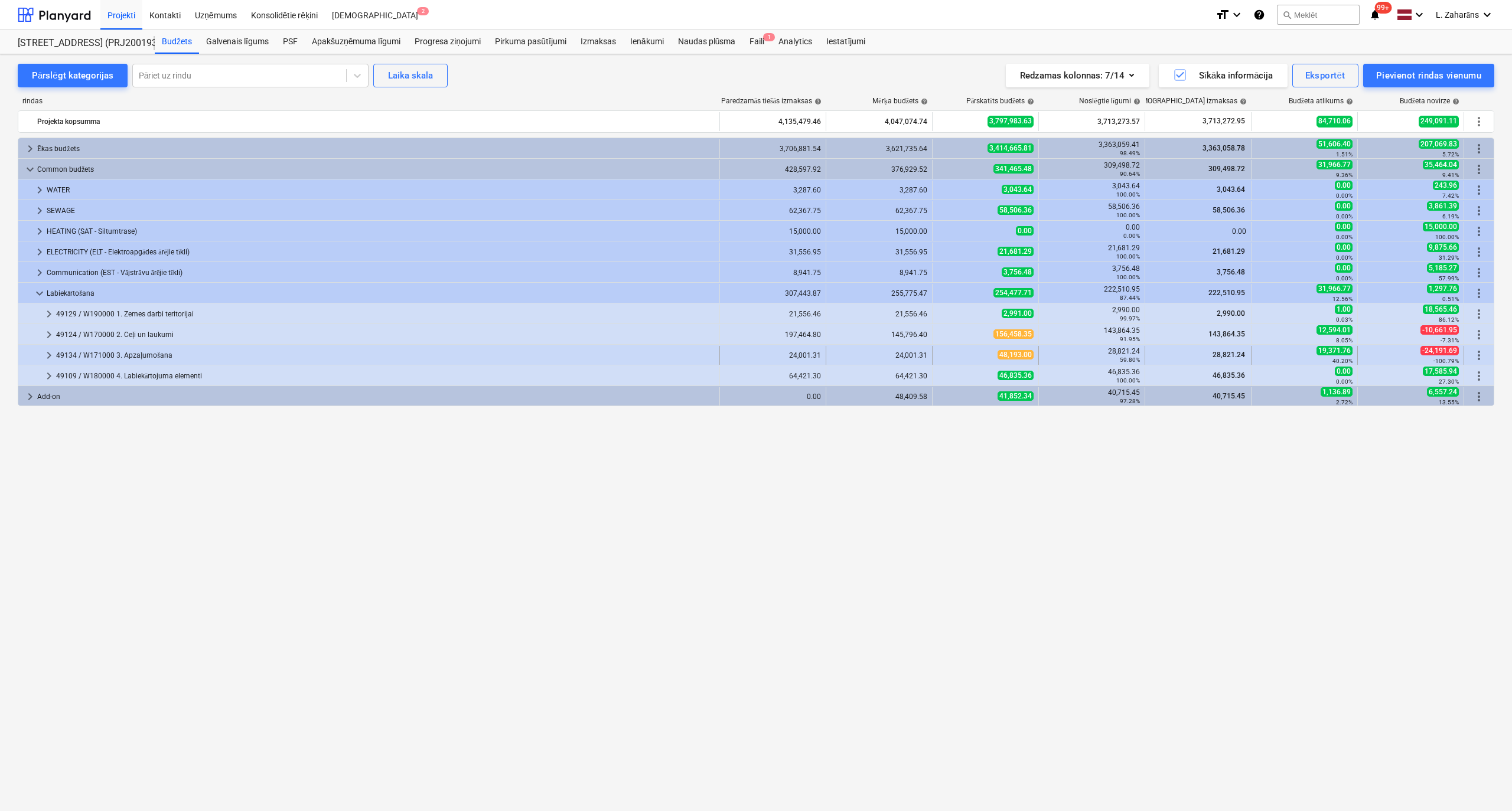
click at [47, 355] on span "keyboard_arrow_right" at bounding box center [49, 355] width 14 height 14
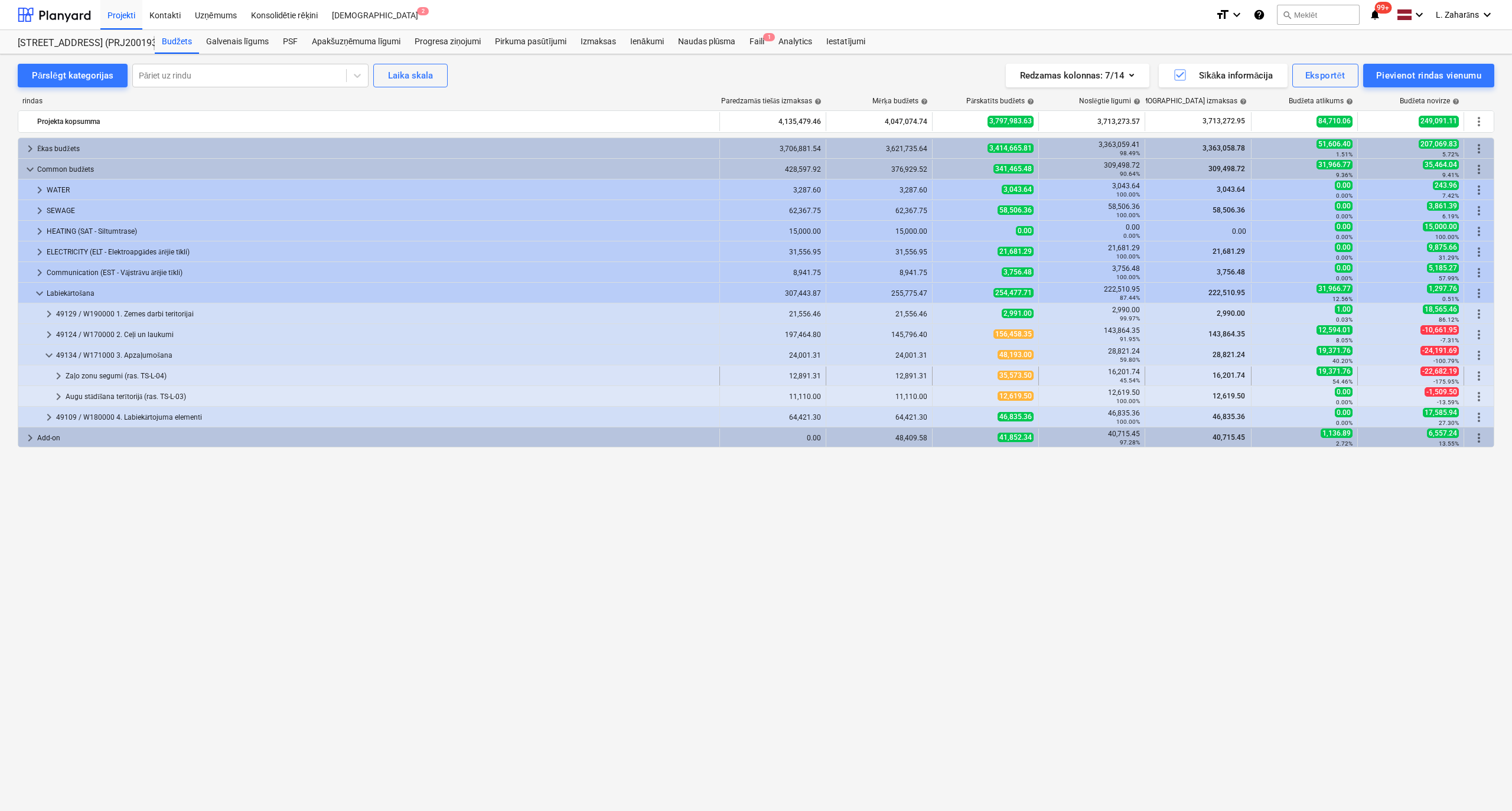
click at [51, 379] on div at bounding box center [37, 377] width 28 height 19
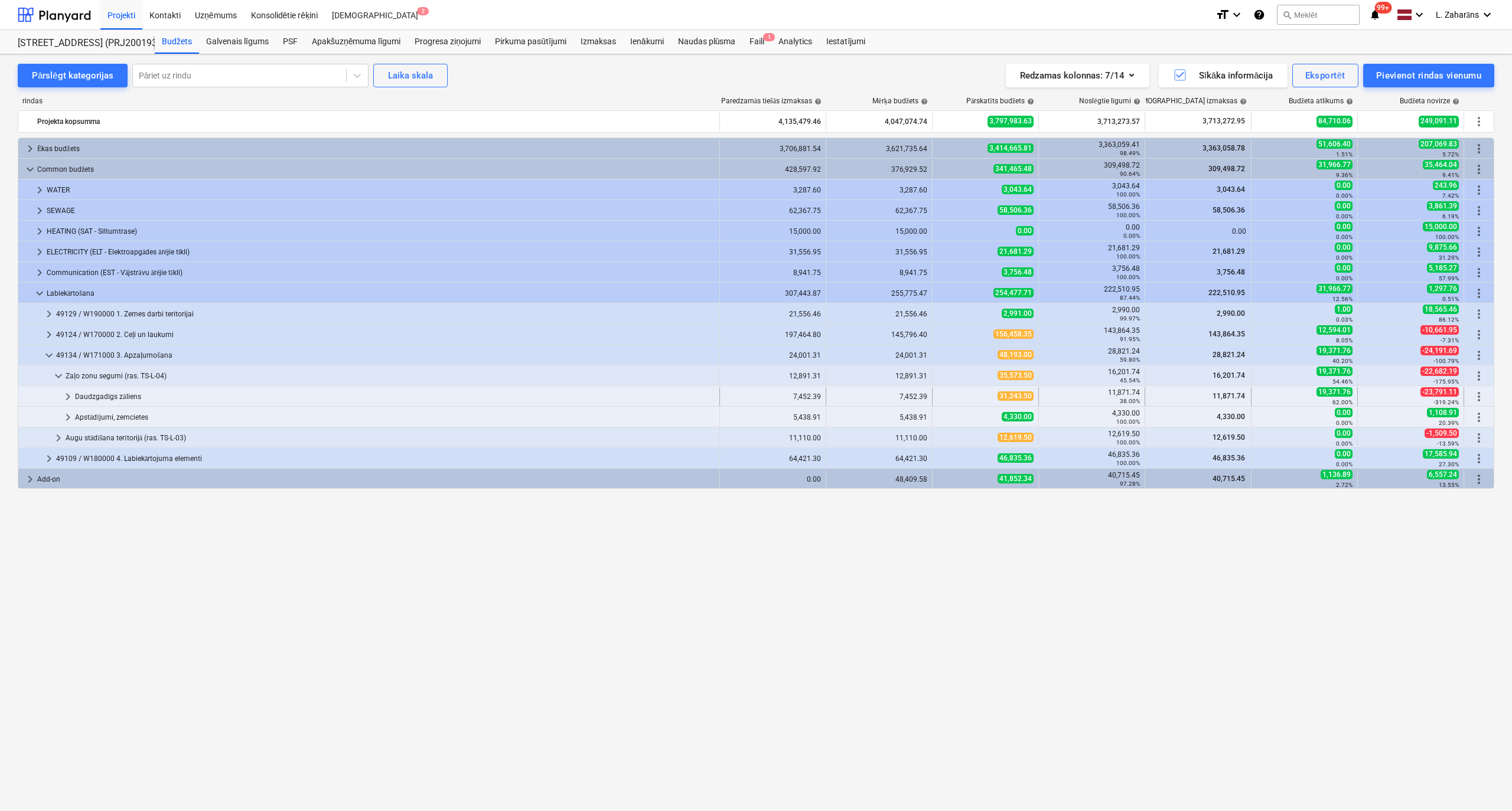
click at [66, 394] on span "keyboard_arrow_right" at bounding box center [68, 397] width 14 height 14
